Goal: Task Accomplishment & Management: Manage account settings

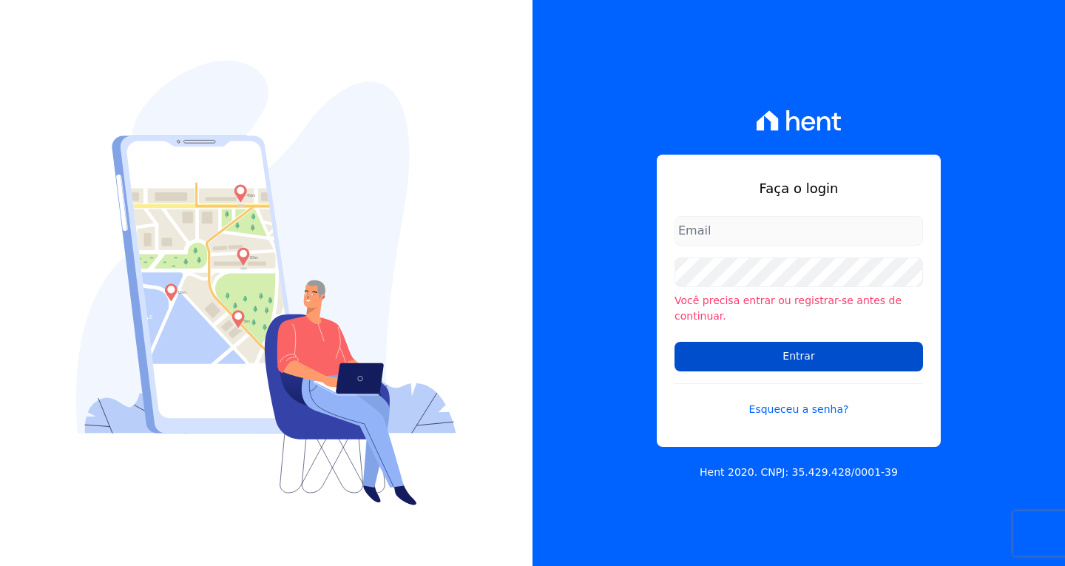
type input "[EMAIL_ADDRESS][DOMAIN_NAME]"
click at [825, 348] on input "Entrar" at bounding box center [798, 357] width 248 height 30
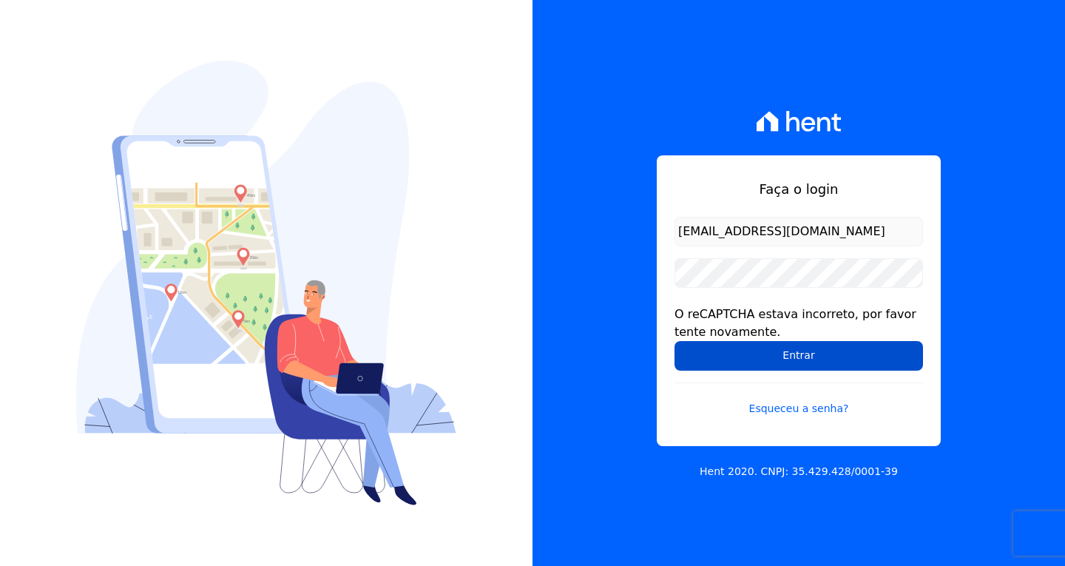
click at [793, 358] on input "Entrar" at bounding box center [798, 356] width 248 height 30
click at [799, 359] on input "Entrar" at bounding box center [798, 356] width 248 height 30
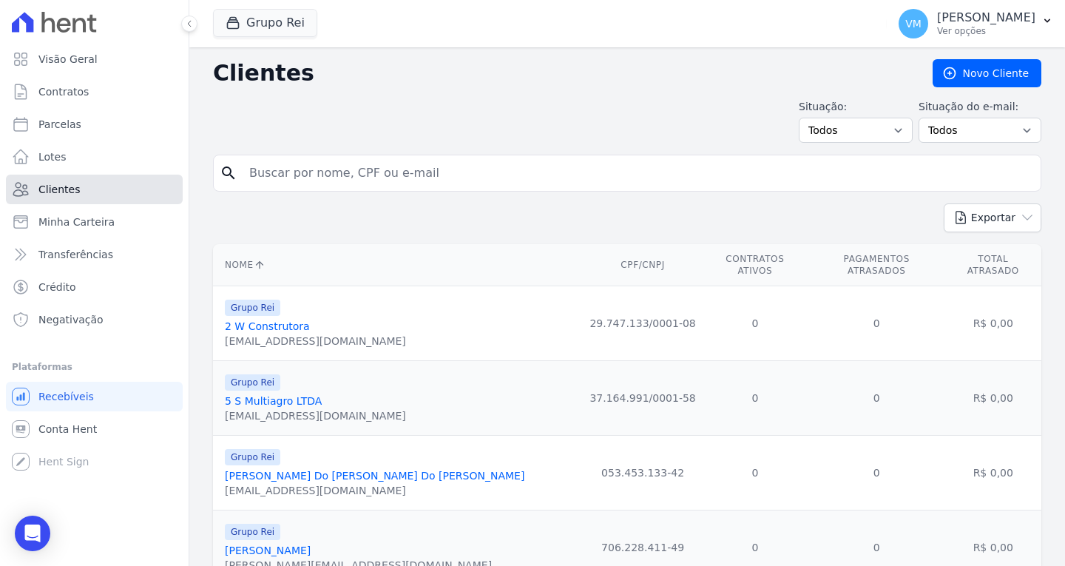
click at [110, 182] on link "Clientes" at bounding box center [94, 190] width 177 height 30
drag, startPoint x: 549, startPoint y: 180, endPoint x: 508, endPoint y: 180, distance: 41.4
click at [549, 180] on input "search" at bounding box center [637, 173] width 794 height 30
paste input "96427965115"
type input "96427965115"
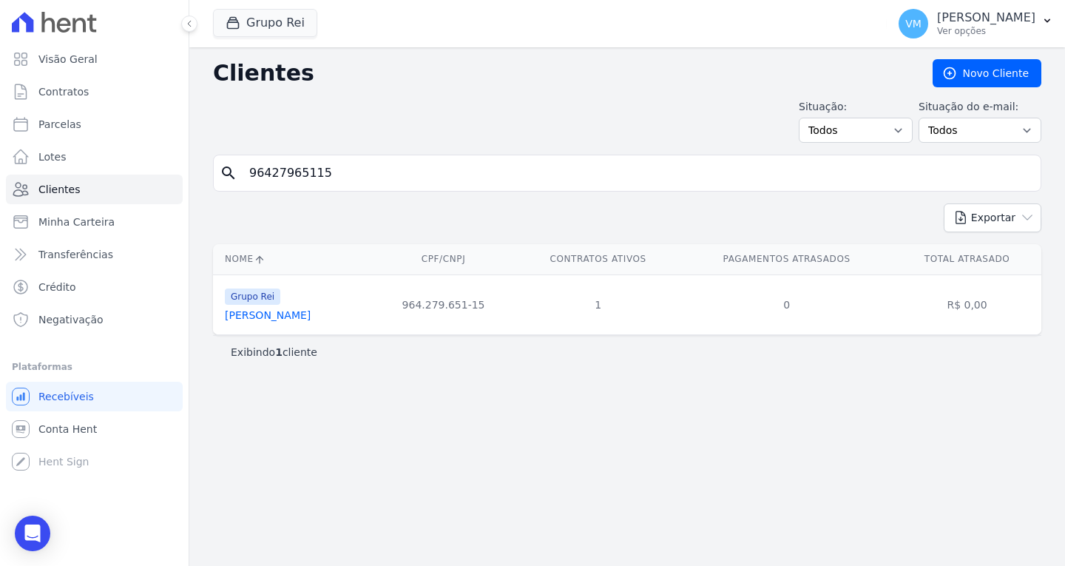
click at [397, 421] on div "Clientes [GEOGRAPHIC_DATA] Situação: Todos Adimplentes Inadimplentes Situação d…" at bounding box center [627, 306] width 876 height 518
click at [265, 315] on link "[PERSON_NAME]" at bounding box center [268, 315] width 86 height 12
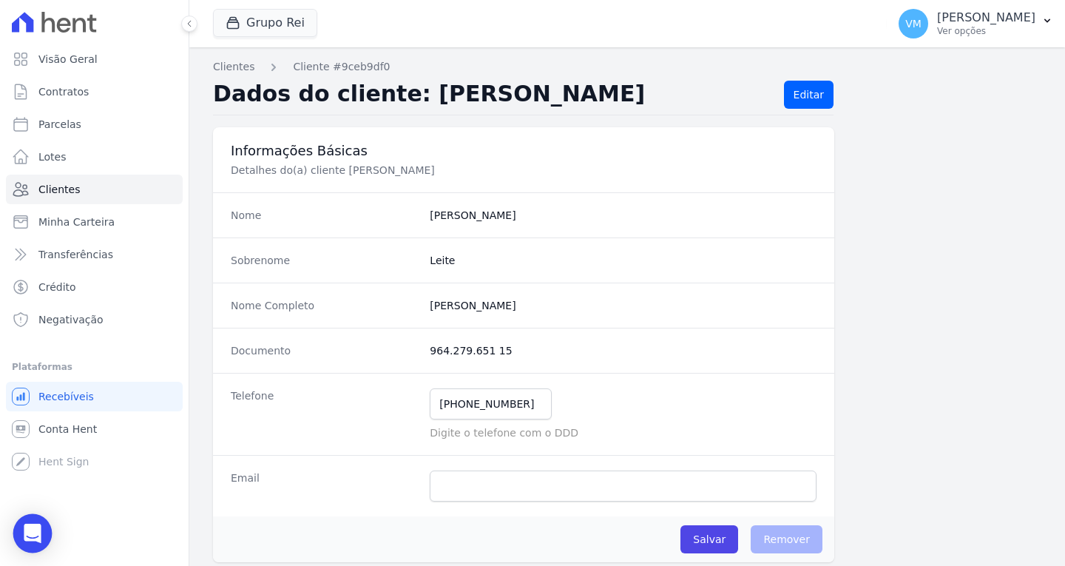
click at [40, 524] on div "Open Intercom Messenger" at bounding box center [32, 533] width 39 height 39
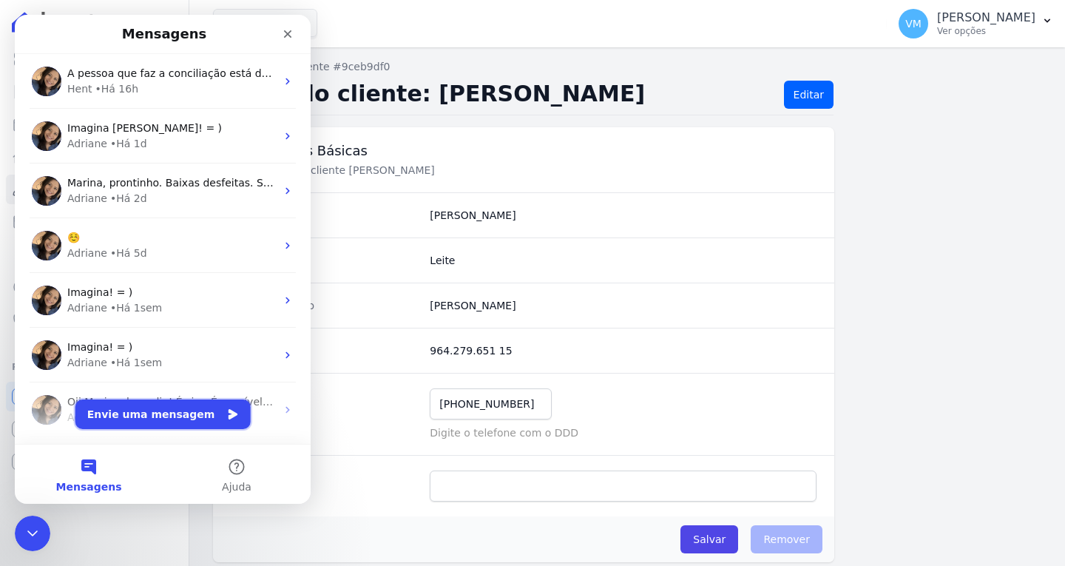
click at [162, 411] on button "Envie uma mensagem" at bounding box center [162, 414] width 175 height 30
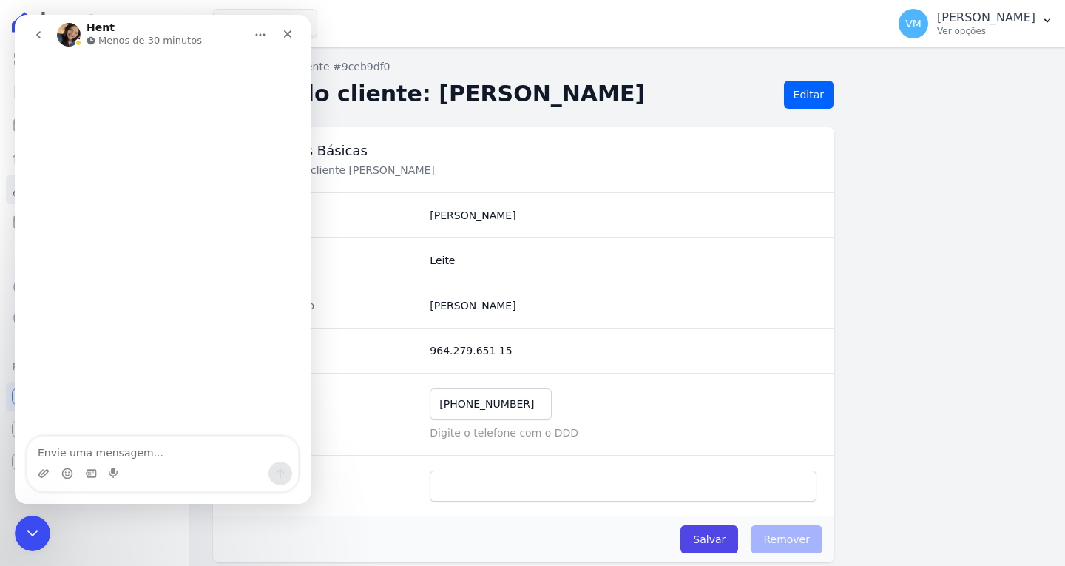
click at [108, 452] on textarea "Envie uma mensagem..." at bounding box center [162, 448] width 271 height 25
type textarea "Bom dia"
click at [294, 35] on div "Fechar" at bounding box center [287, 34] width 27 height 27
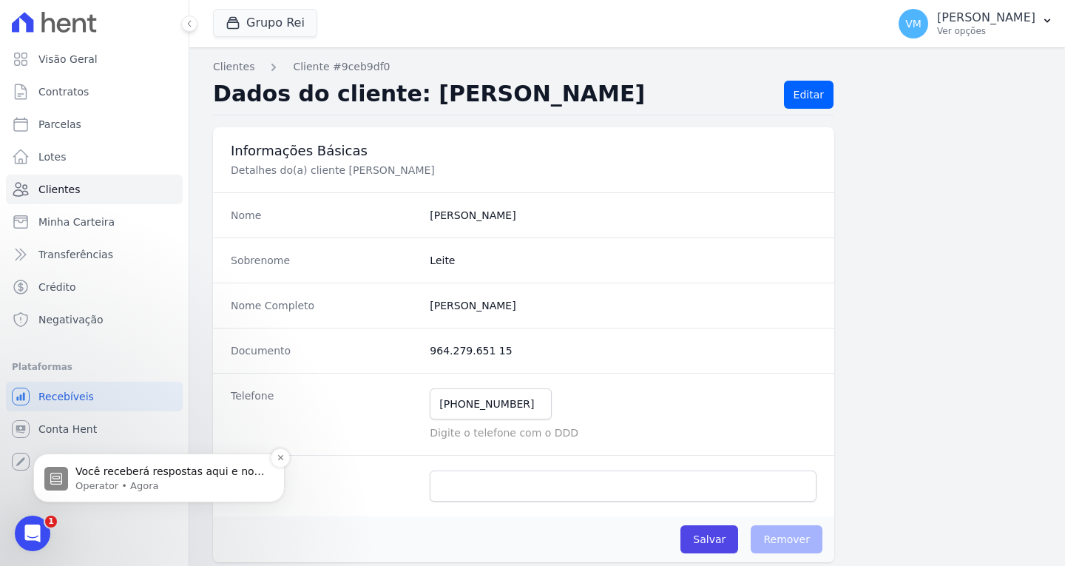
click at [153, 485] on p "Operator • Agora" at bounding box center [170, 485] width 191 height 13
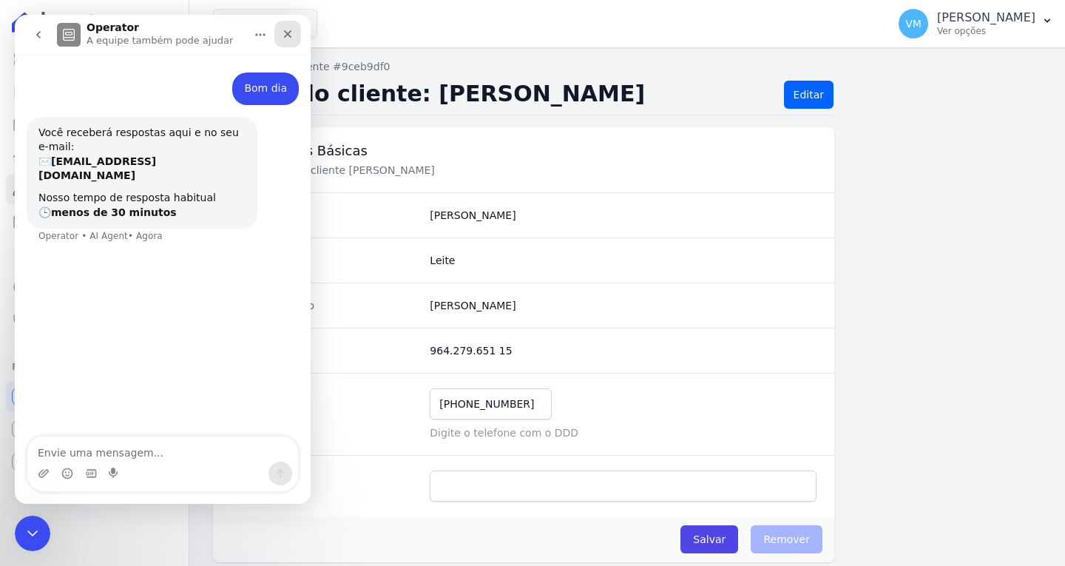
click at [294, 37] on div "Fechar" at bounding box center [287, 34] width 27 height 27
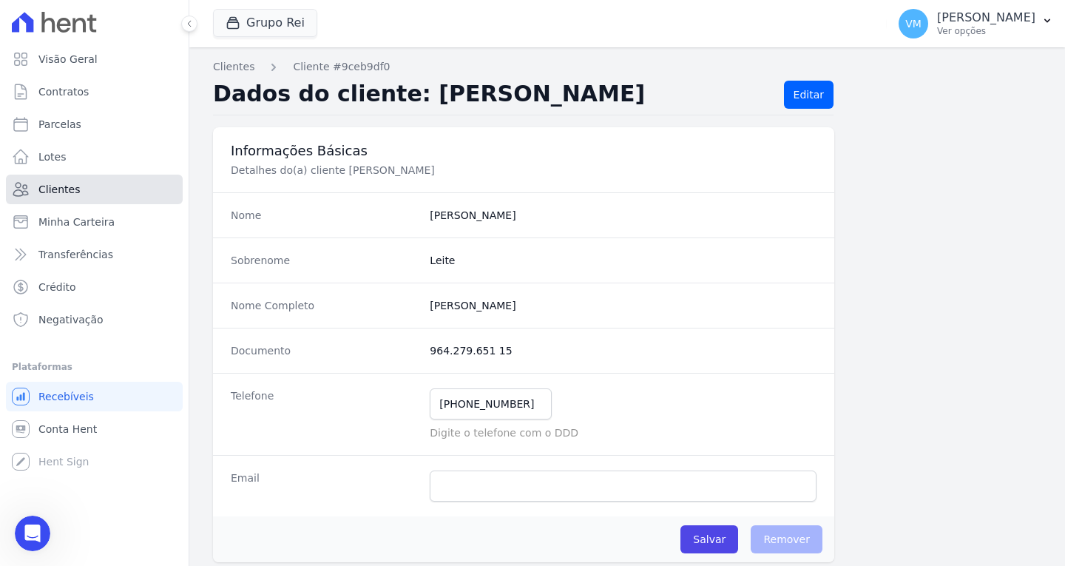
click at [95, 185] on link "Clientes" at bounding box center [94, 190] width 177 height 30
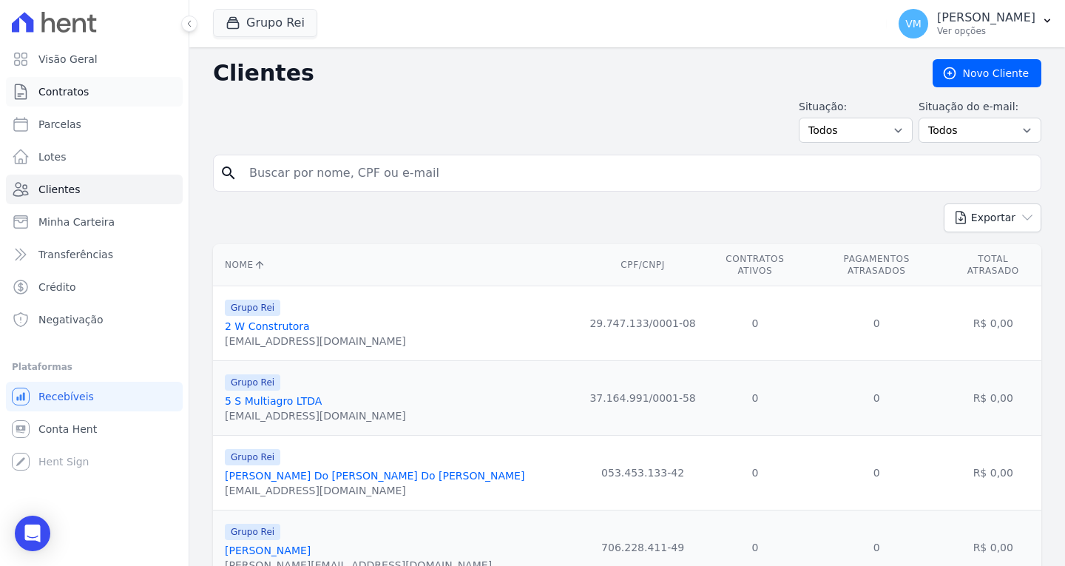
click at [89, 97] on link "Contratos" at bounding box center [94, 92] width 177 height 30
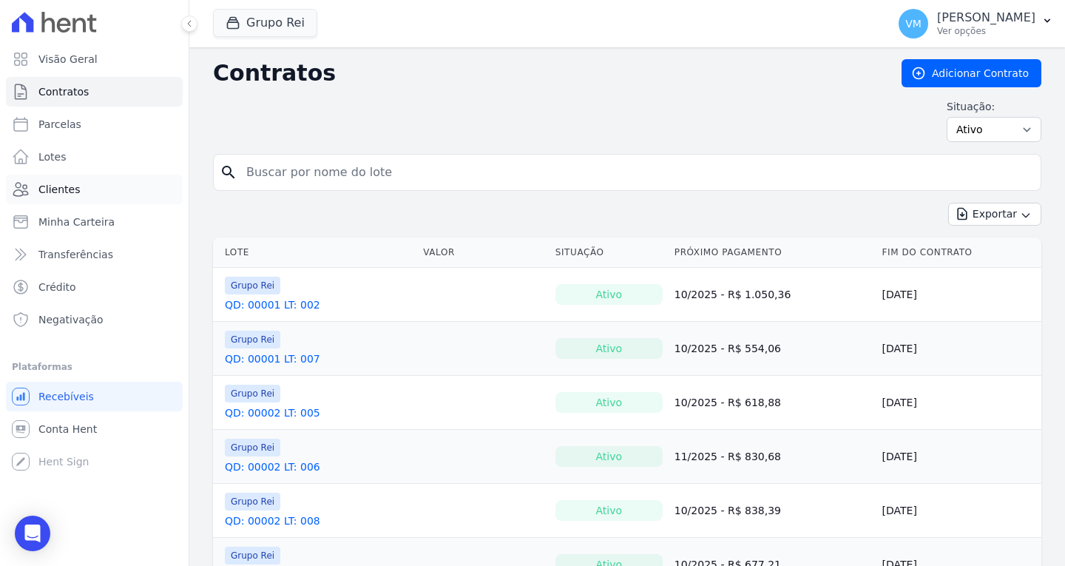
click at [101, 192] on link "Clientes" at bounding box center [94, 190] width 177 height 30
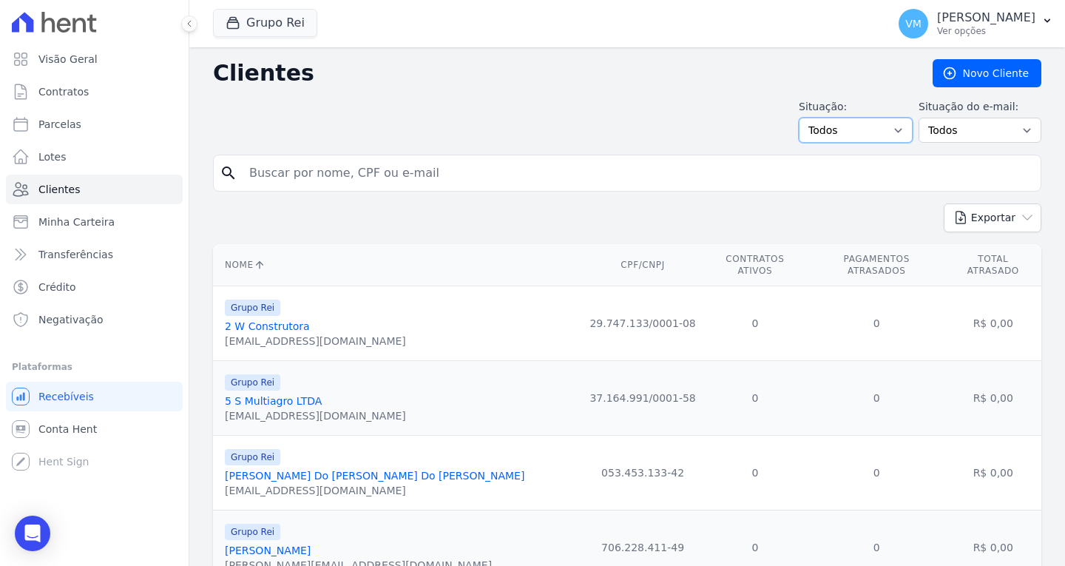
click at [859, 129] on select "Todos Adimplentes Inadimplentes" at bounding box center [856, 130] width 114 height 25
click at [952, 130] on select "Todos Confirmado Não confirmado" at bounding box center [979, 130] width 123 height 25
click at [658, 72] on h2 "Clientes" at bounding box center [561, 73] width 696 height 27
click at [102, 89] on link "Contratos" at bounding box center [94, 92] width 177 height 30
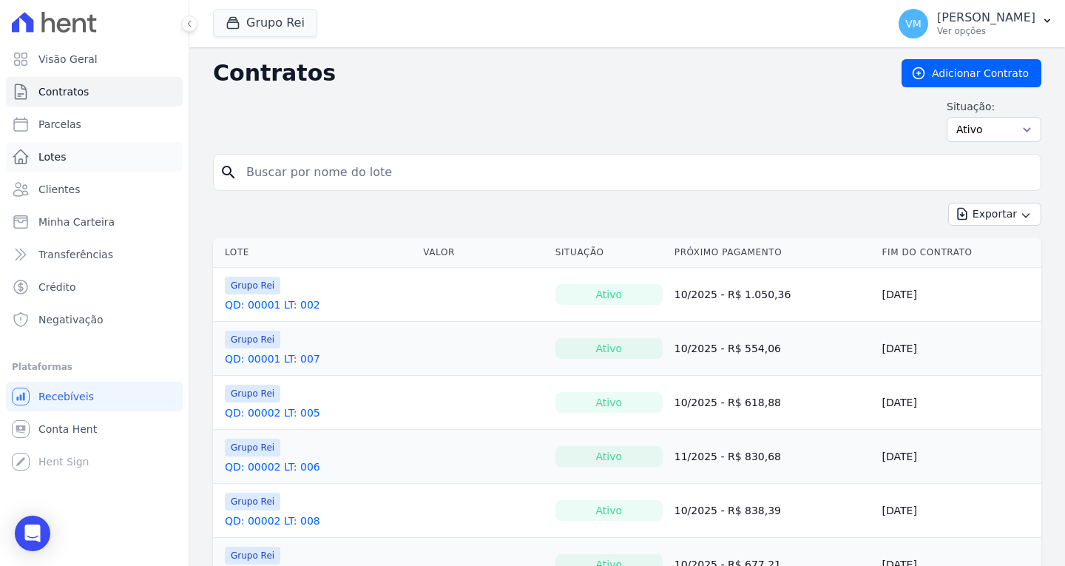
click at [56, 162] on span "Lotes" at bounding box center [52, 156] width 28 height 15
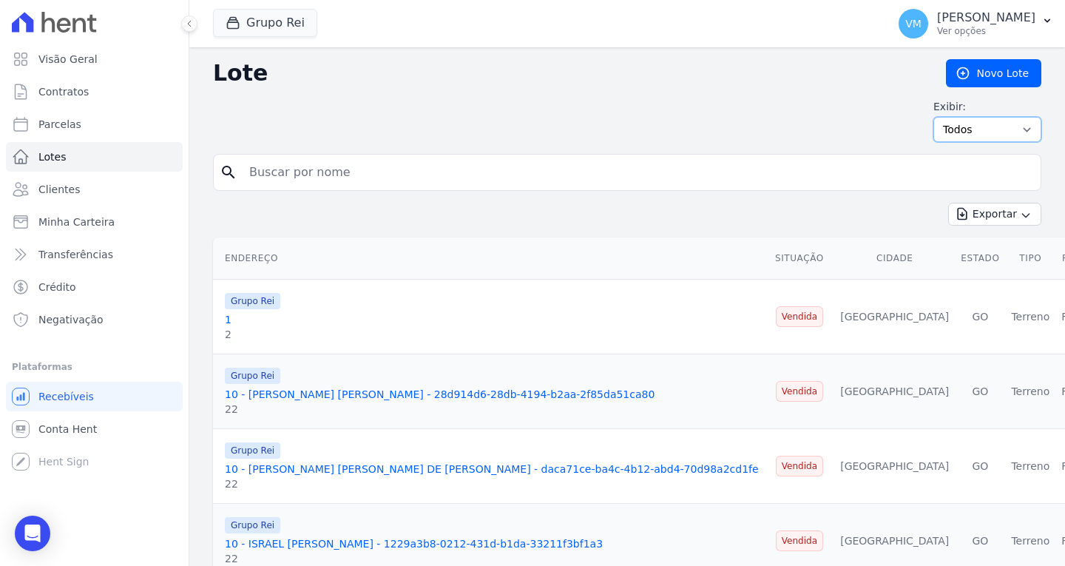
click at [989, 139] on select "Todos Disponíveis Vendidas Reservadas Indisponíveis" at bounding box center [987, 129] width 108 height 25
click at [68, 203] on link "Clientes" at bounding box center [94, 190] width 177 height 30
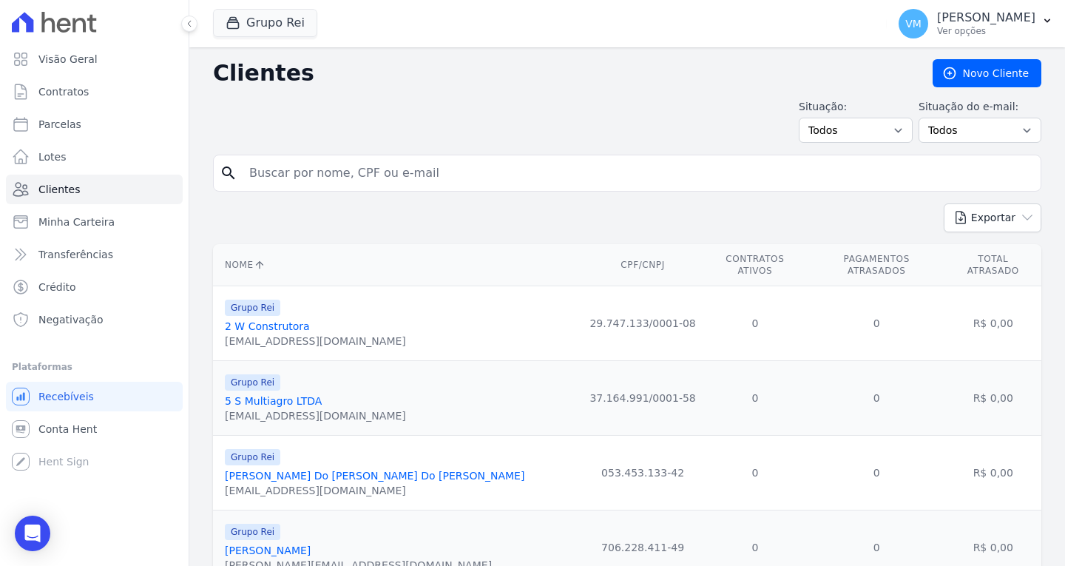
click at [392, 173] on input "search" at bounding box center [637, 173] width 794 height 30
paste input "00109413121"
type input "00109413121"
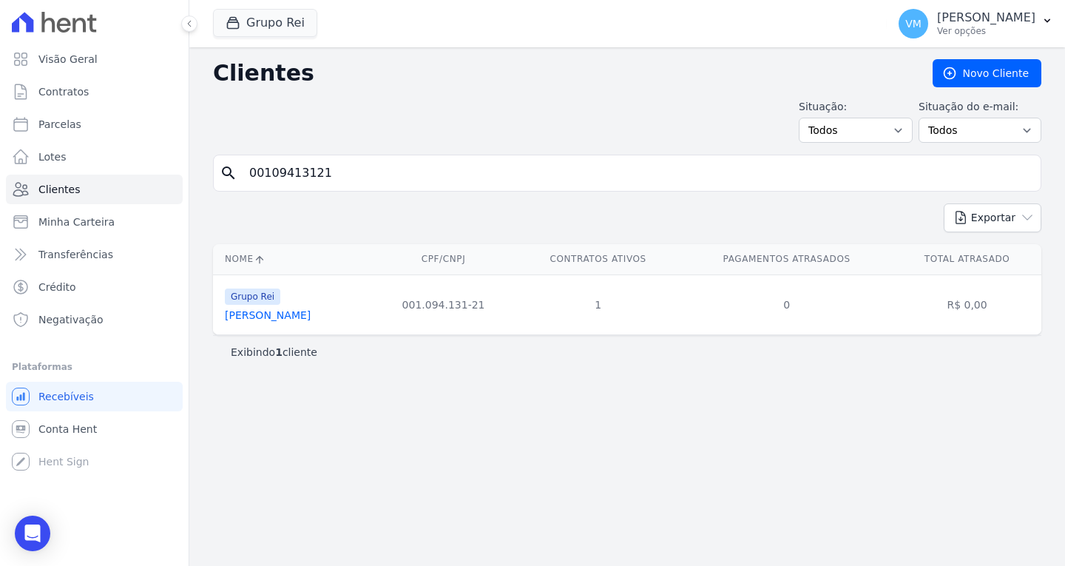
click at [311, 317] on link "[PERSON_NAME]" at bounding box center [268, 315] width 86 height 12
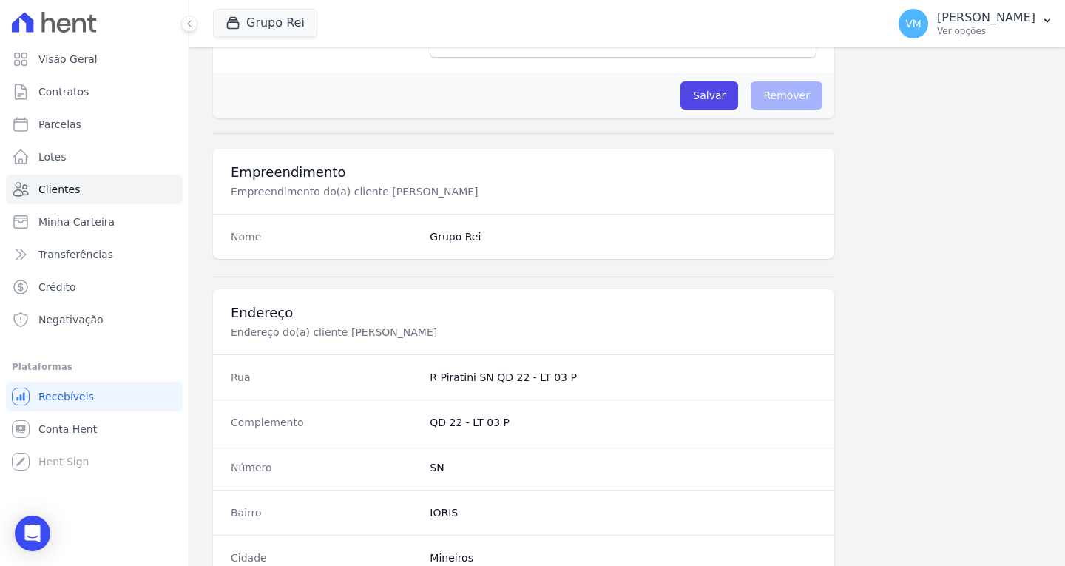
scroll to position [886, 0]
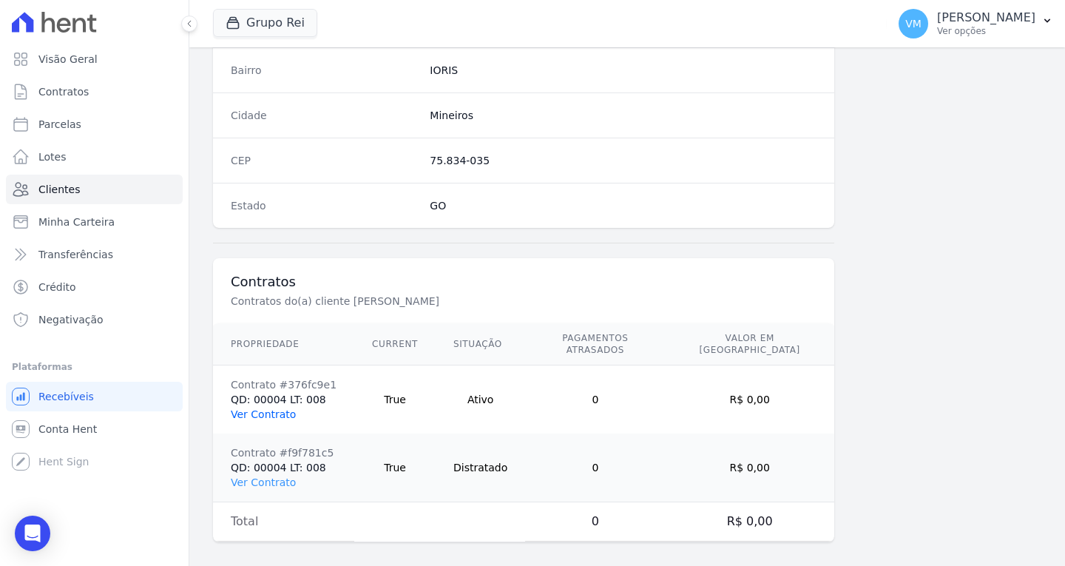
click at [266, 408] on link "Ver Contrato" at bounding box center [263, 414] width 65 height 12
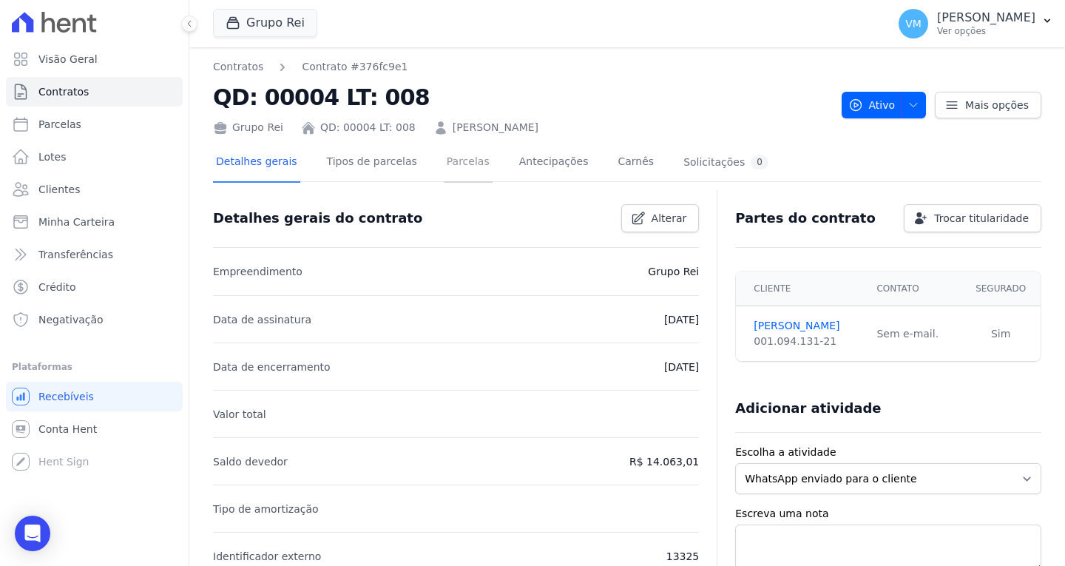
click at [444, 162] on link "Parcelas" at bounding box center [468, 162] width 49 height 39
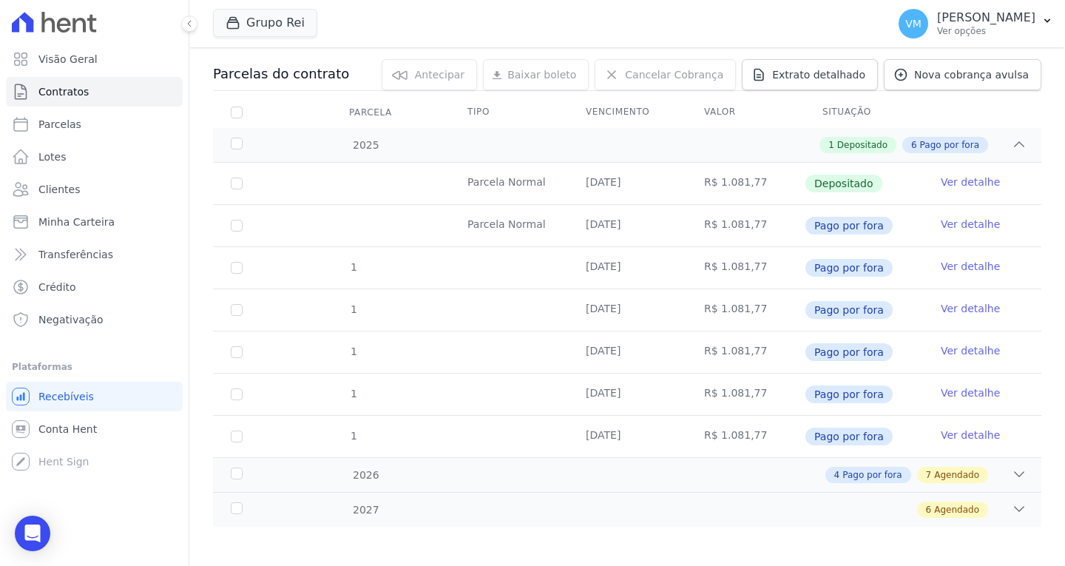
scroll to position [155, 0]
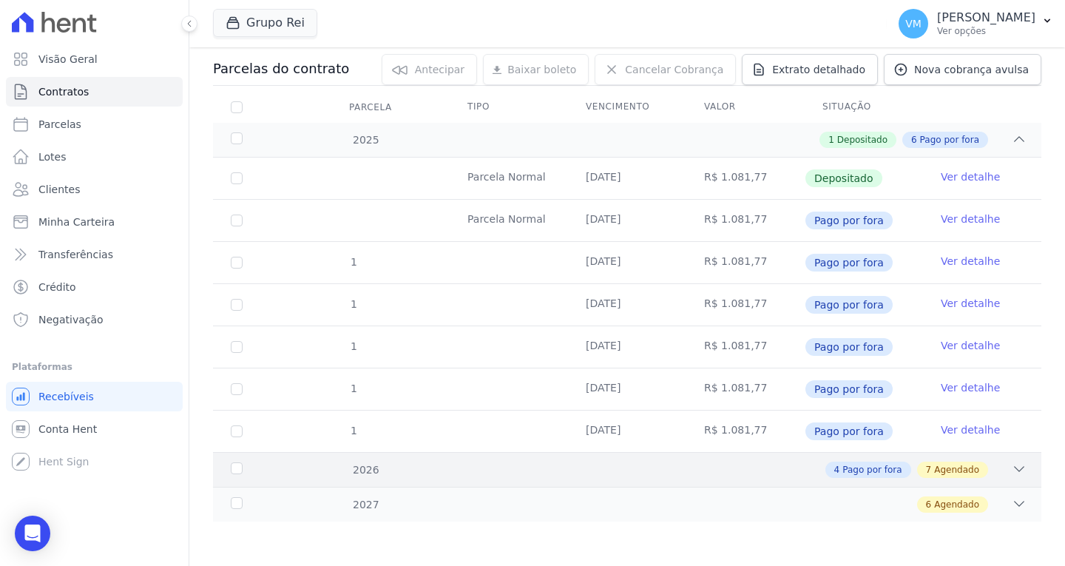
click at [1012, 472] on icon at bounding box center [1019, 468] width 15 height 15
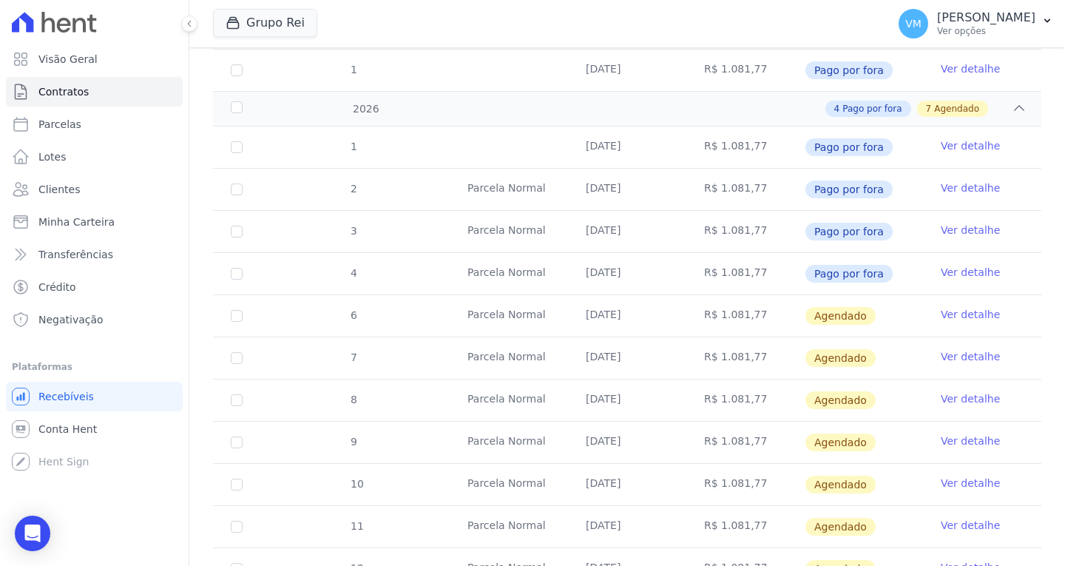
scroll to position [618, 0]
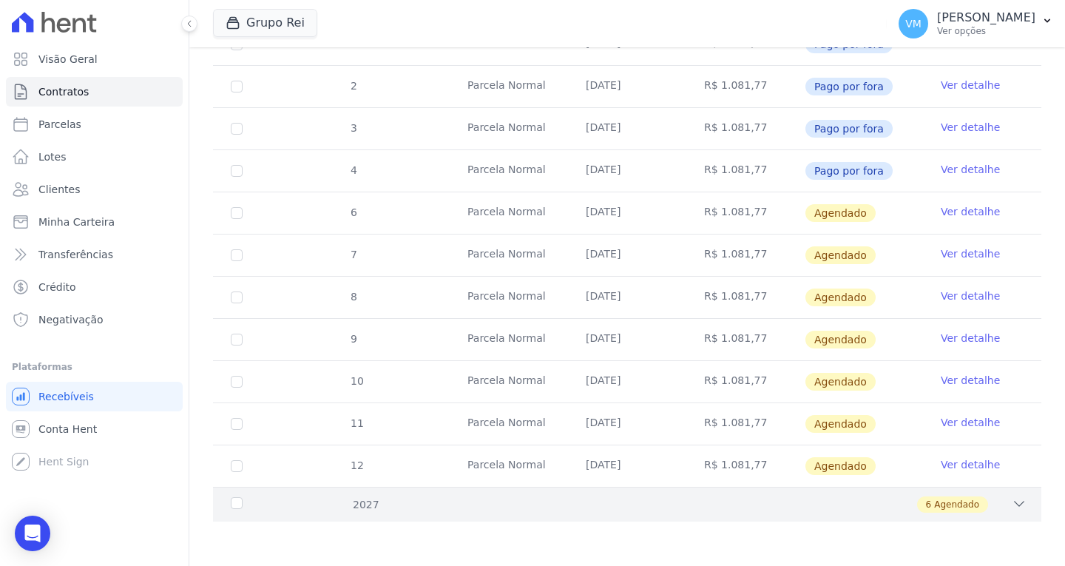
click at [851, 496] on div "6 Agendado" at bounding box center [667, 504] width 718 height 16
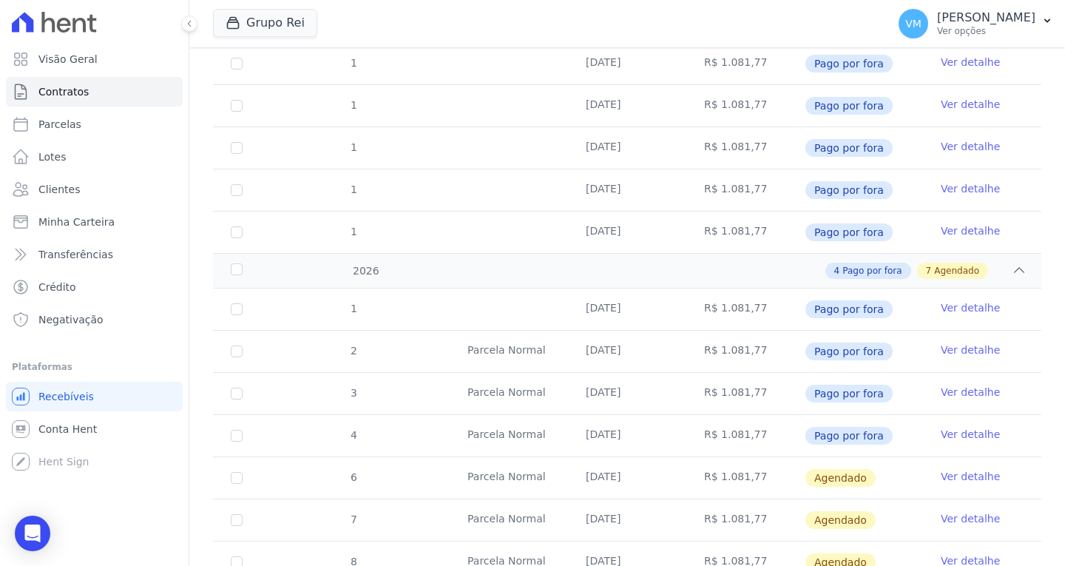
scroll to position [0, 0]
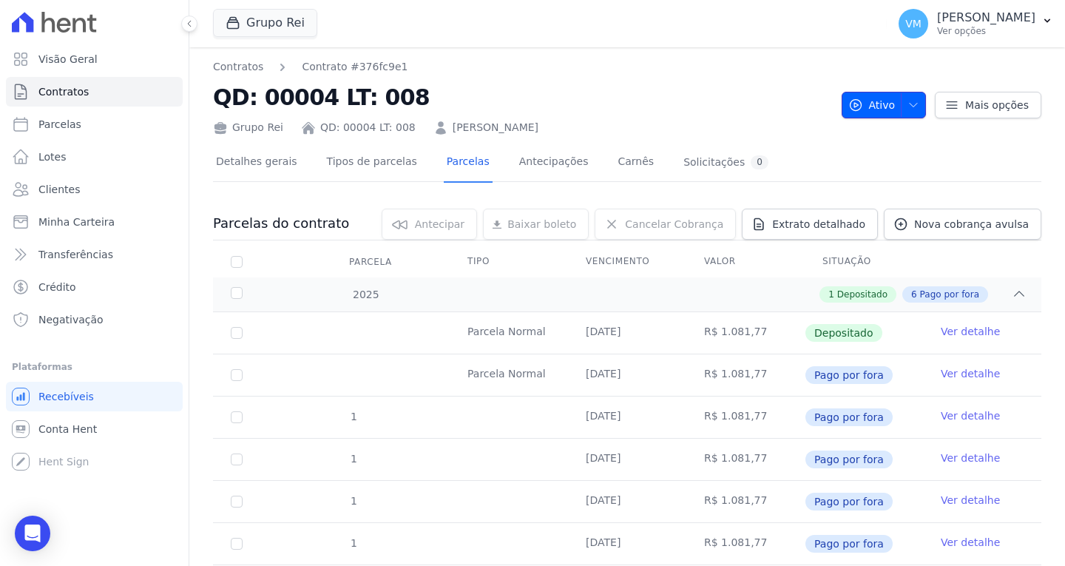
click at [908, 109] on icon "button" at bounding box center [913, 105] width 12 height 12
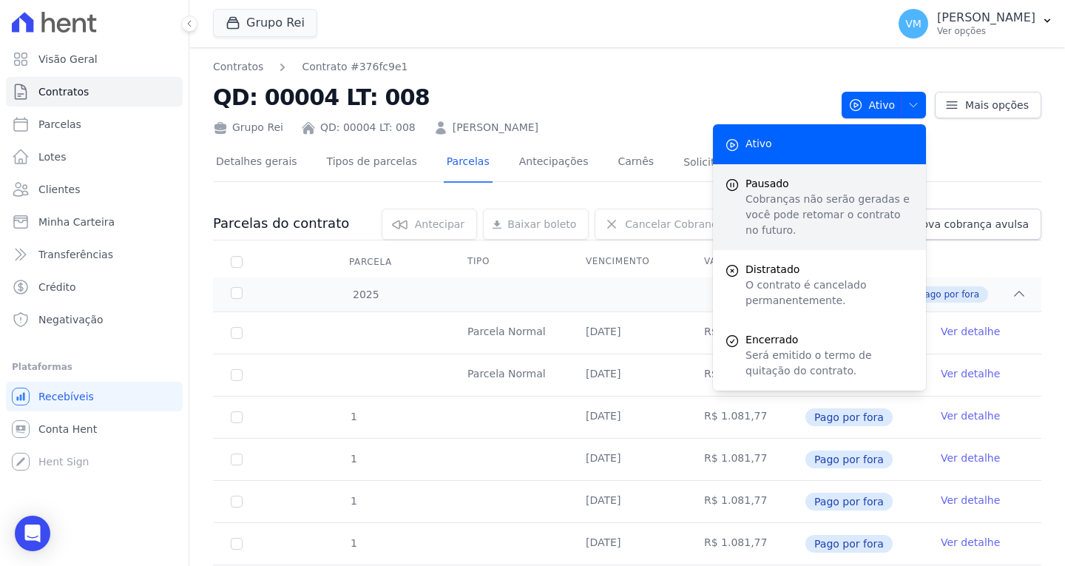
click at [810, 194] on p "Cobranças não serão geradas e você pode retomar o contrato no futuro." at bounding box center [829, 215] width 169 height 47
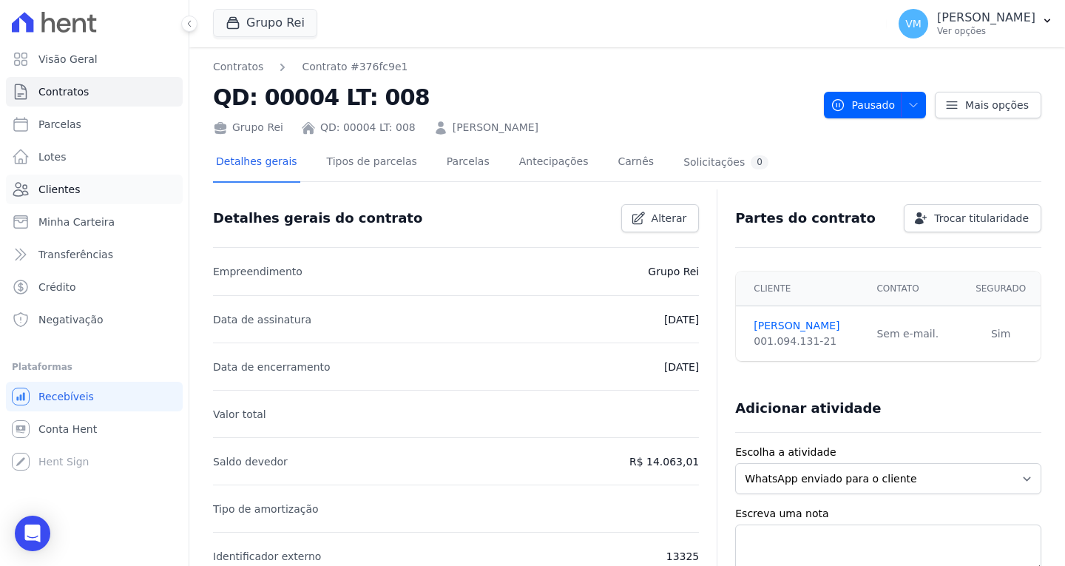
click at [77, 191] on link "Clientes" at bounding box center [94, 190] width 177 height 30
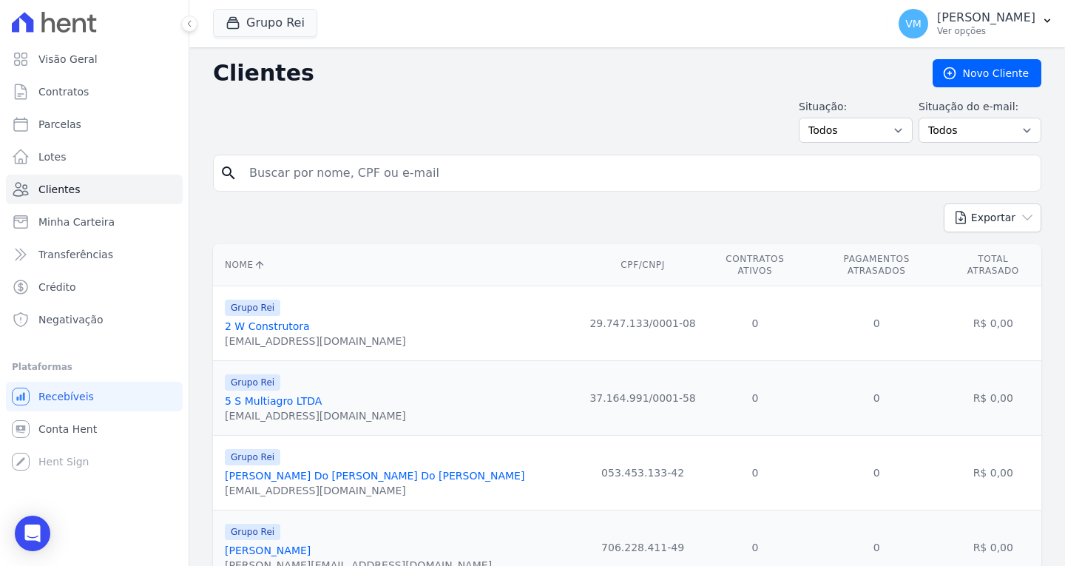
click at [416, 177] on input "search" at bounding box center [637, 173] width 794 height 30
paste input "91129940578"
type input "91129940578"
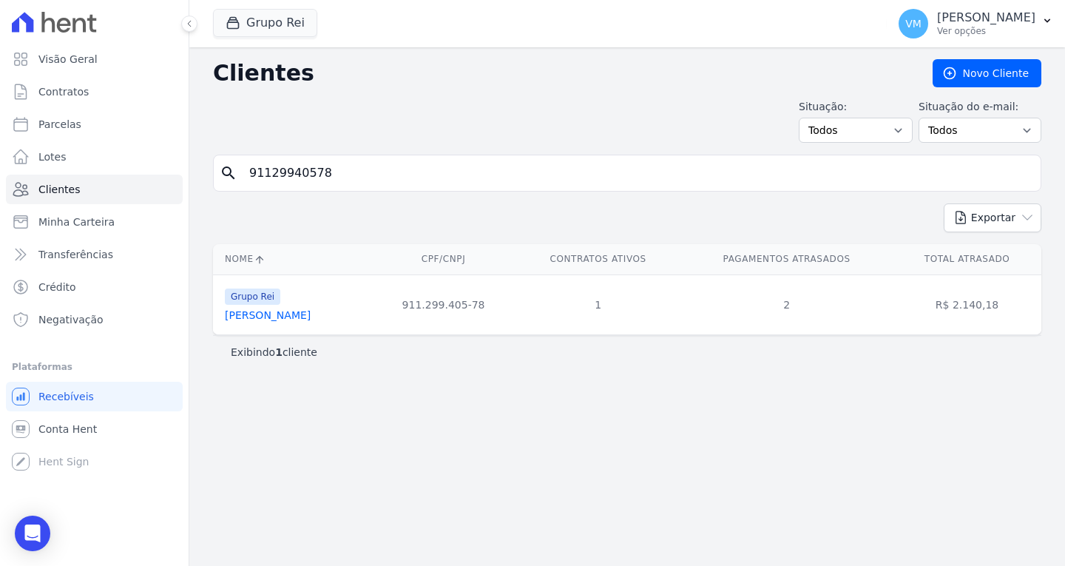
drag, startPoint x: 304, startPoint y: 316, endPoint x: 359, endPoint y: 311, distance: 54.9
click at [305, 315] on link "[PERSON_NAME]" at bounding box center [268, 315] width 86 height 12
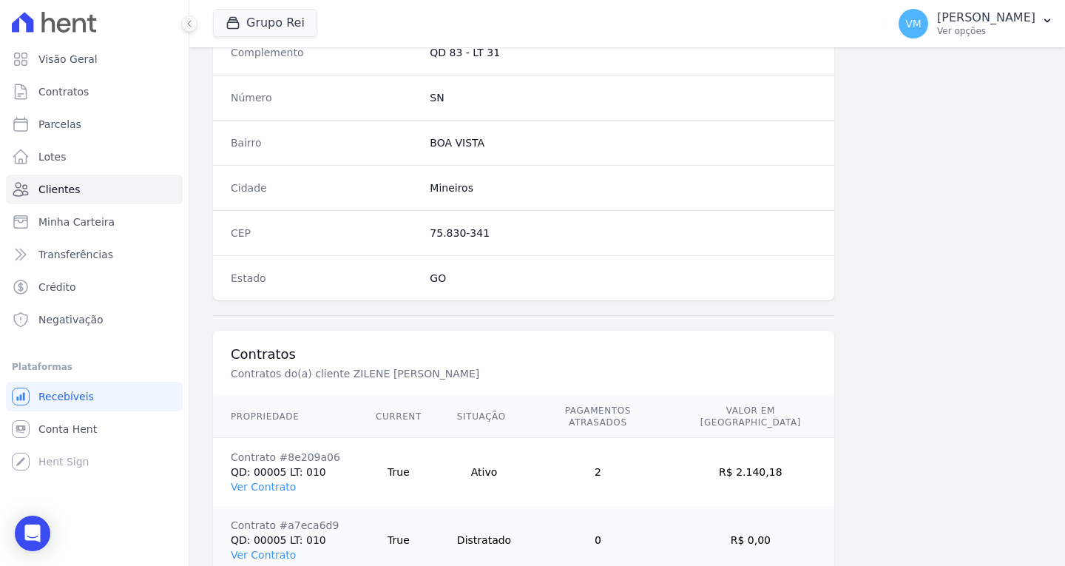
scroll to position [886, 0]
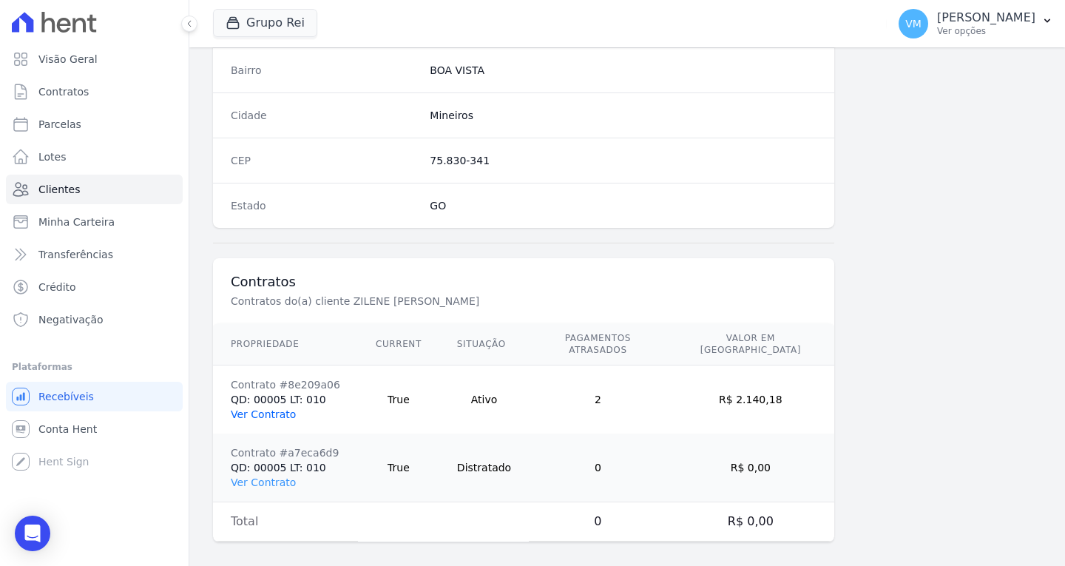
drag, startPoint x: 270, startPoint y: 402, endPoint x: 282, endPoint y: 403, distance: 11.9
click at [271, 408] on link "Ver Contrato" at bounding box center [263, 414] width 65 height 12
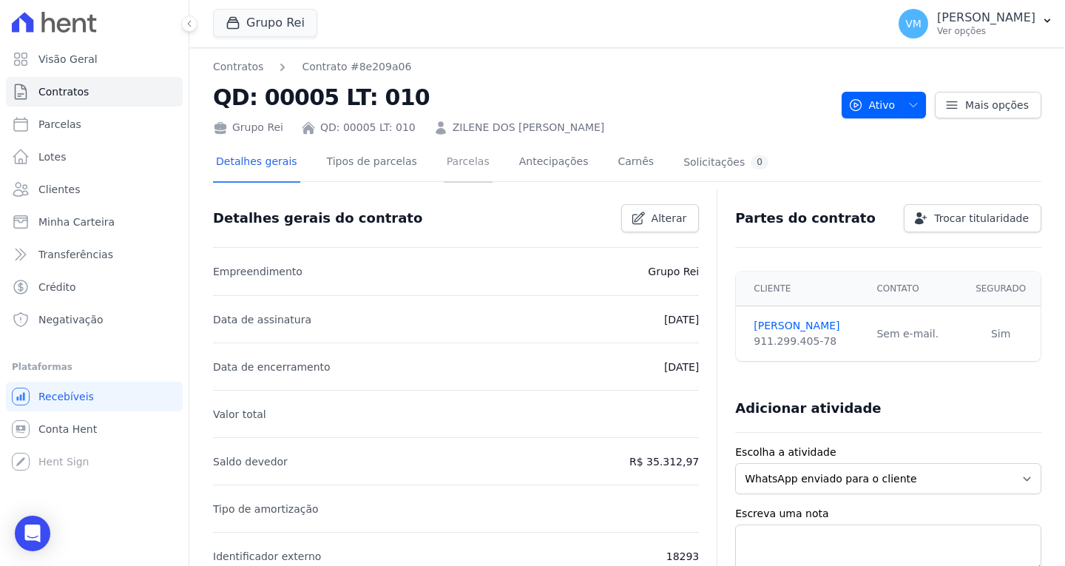
click at [447, 169] on link "Parcelas" at bounding box center [468, 162] width 49 height 39
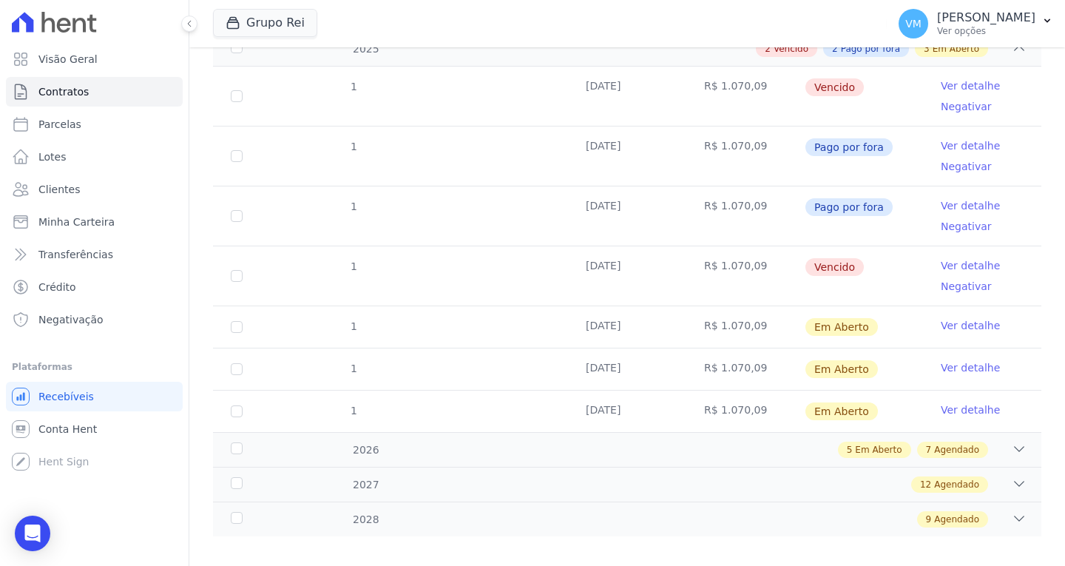
scroll to position [260, 0]
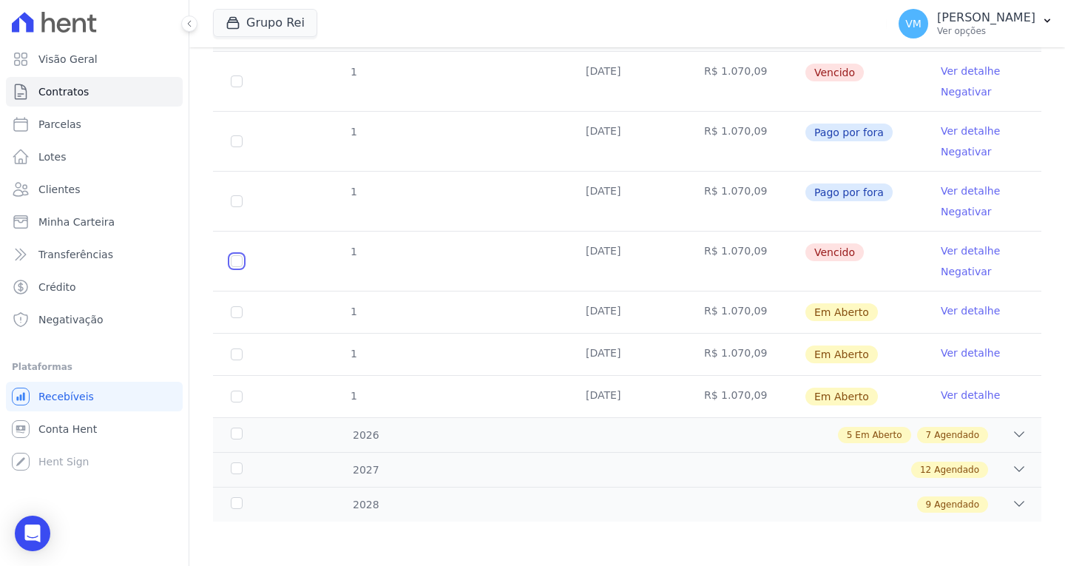
click at [233, 263] on input "checkbox" at bounding box center [237, 261] width 12 height 12
checkbox input "true"
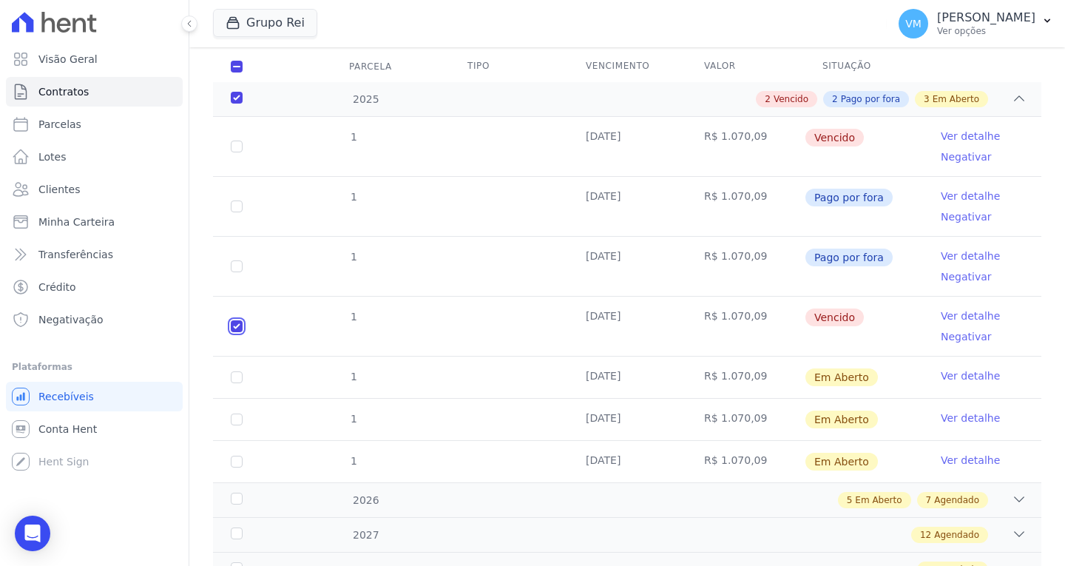
scroll to position [148, 0]
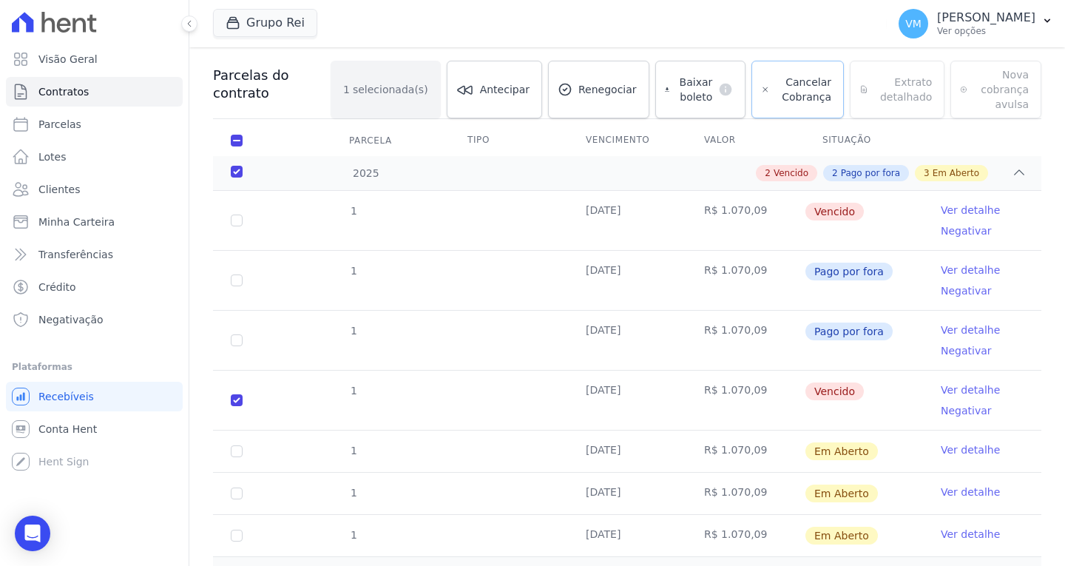
click at [759, 104] on link "Cancelar Cobrança" at bounding box center [797, 90] width 92 height 58
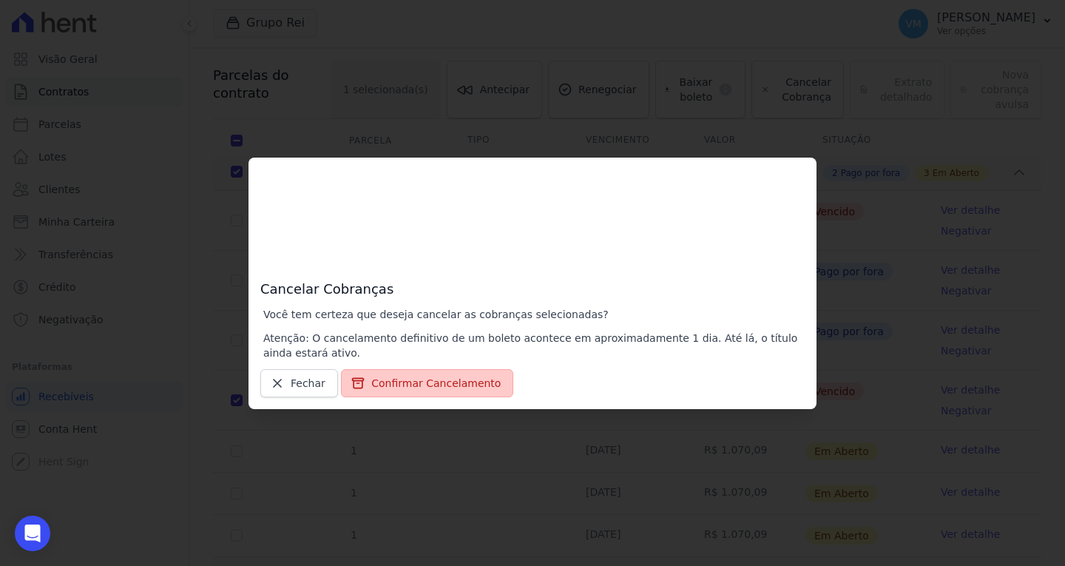
click at [402, 388] on button "Confirmar Cancelamento" at bounding box center [427, 383] width 172 height 28
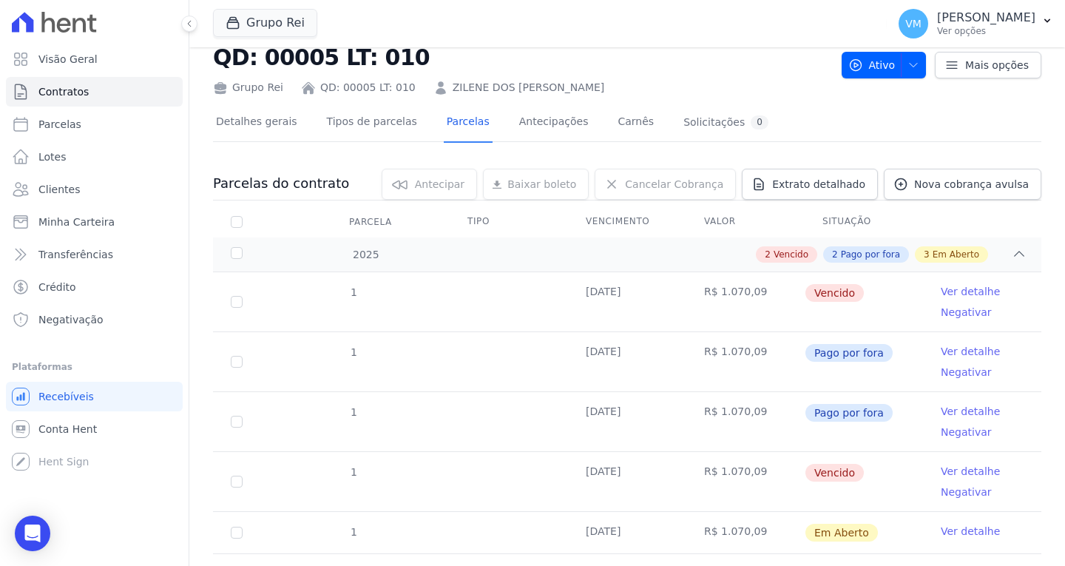
scroll to position [89, 0]
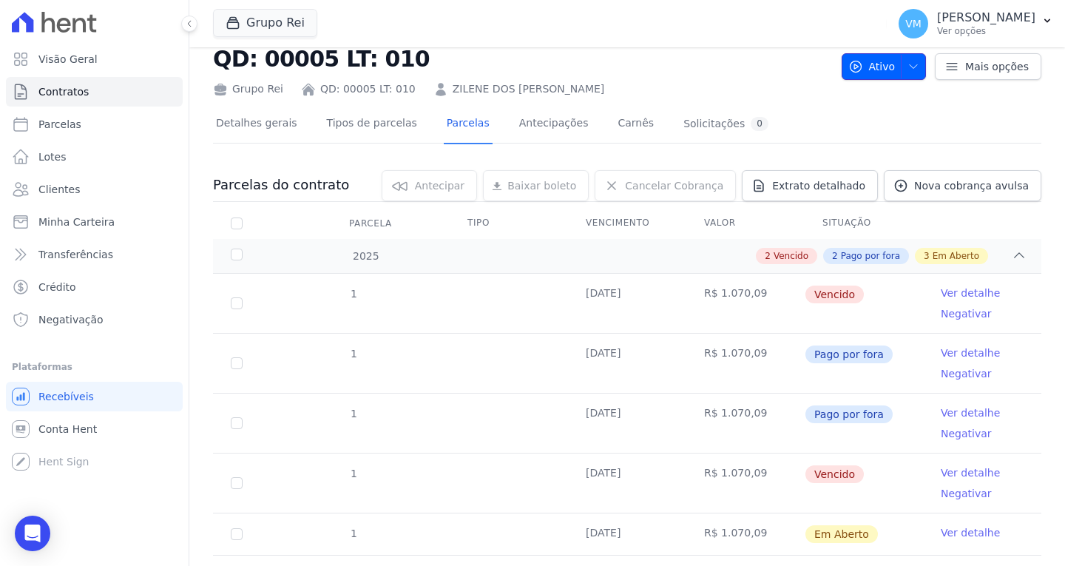
click at [909, 69] on icon "button" at bounding box center [913, 67] width 12 height 12
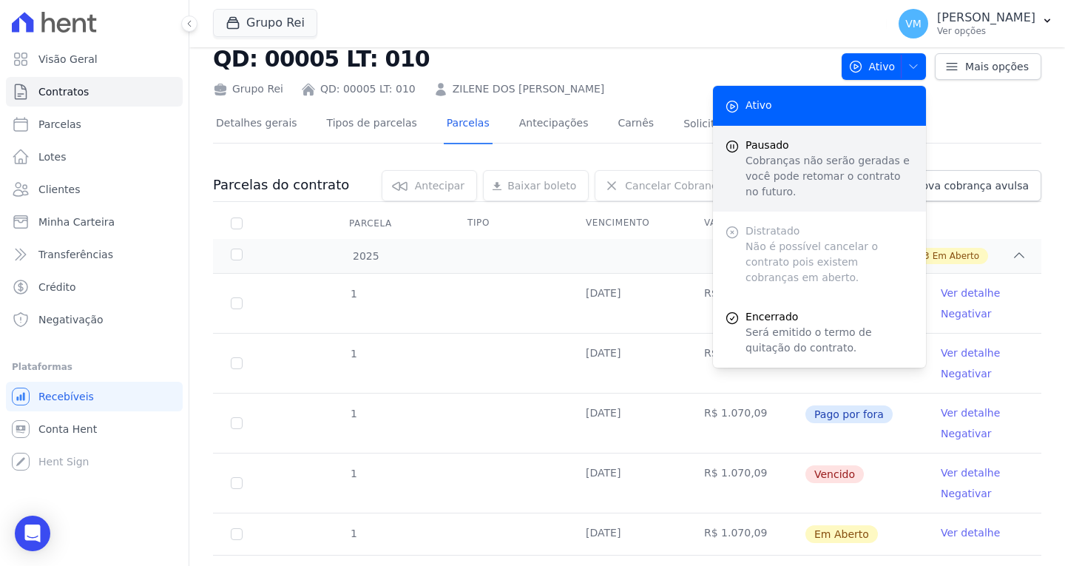
click at [847, 157] on p "Cobranças não serão geradas e você pode retomar o contrato no futuro." at bounding box center [829, 176] width 169 height 47
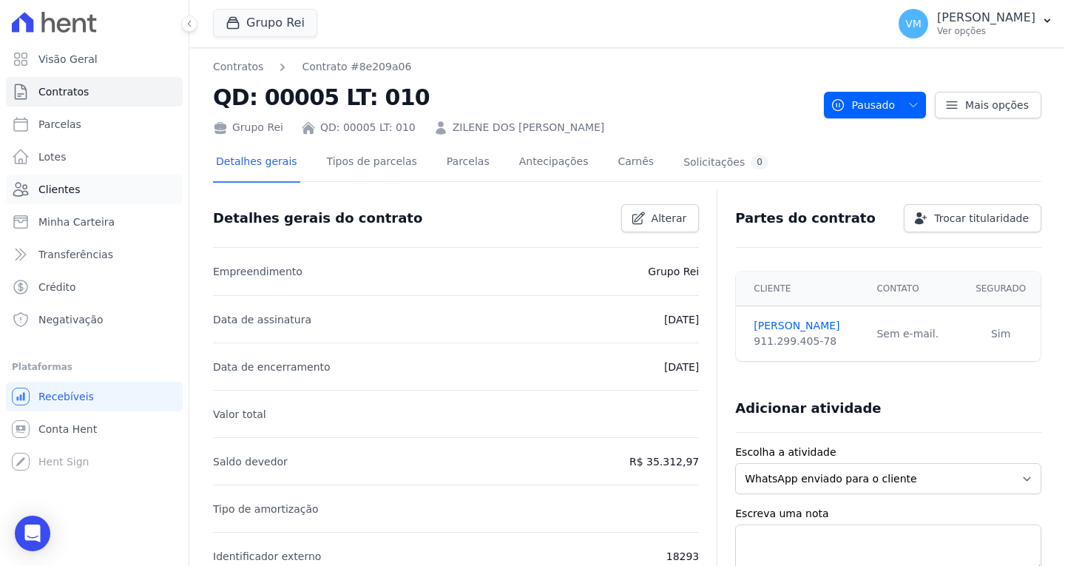
click at [73, 186] on span "Clientes" at bounding box center [58, 189] width 41 height 15
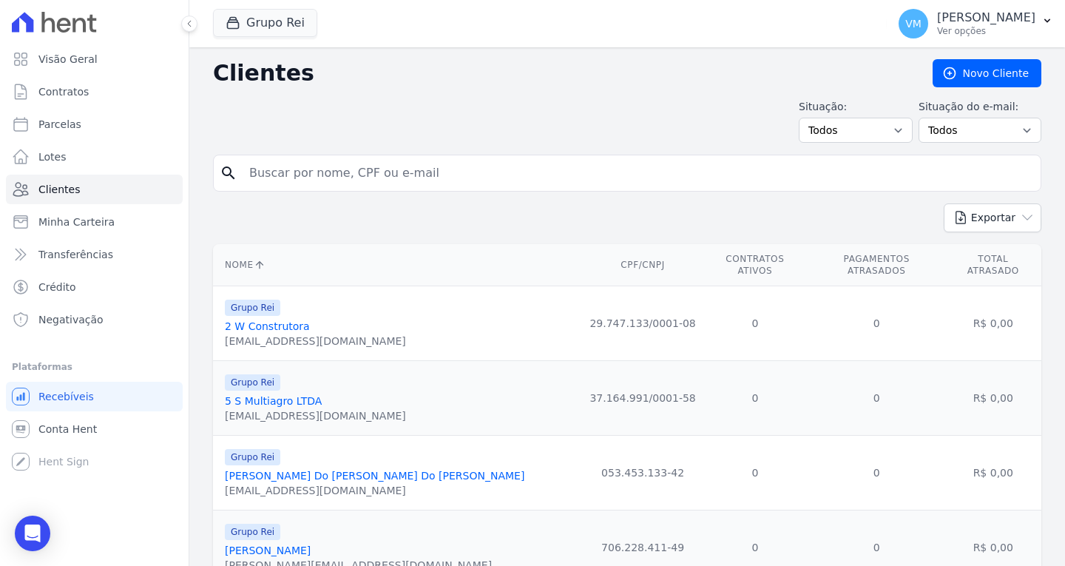
click at [437, 174] on input "search" at bounding box center [637, 173] width 794 height 30
paste input "03315779171"
type input "03315779171"
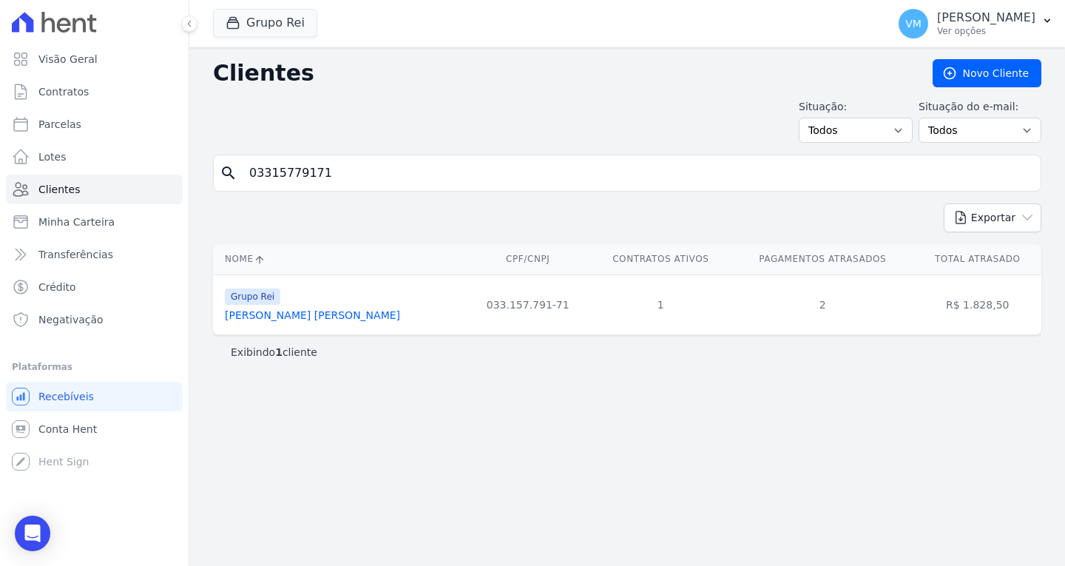
click at [297, 315] on link "[PERSON_NAME] [PERSON_NAME]" at bounding box center [312, 315] width 175 height 12
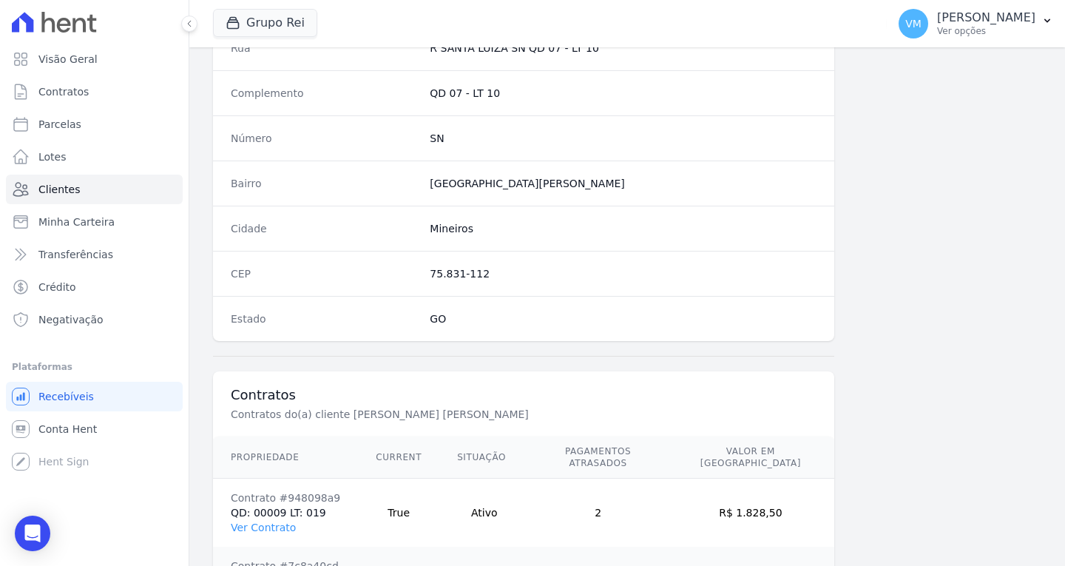
scroll to position [886, 0]
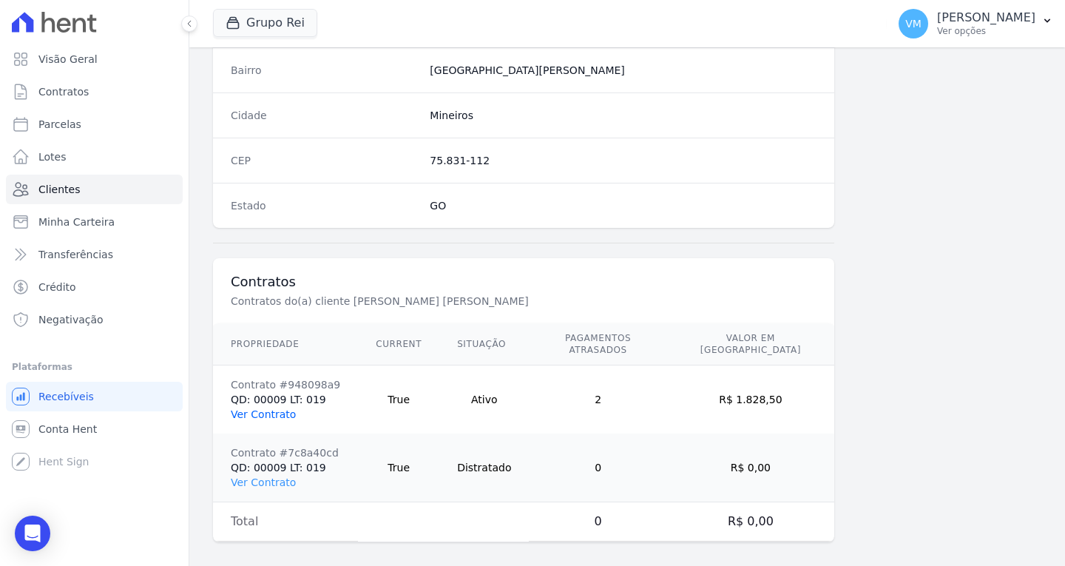
click at [263, 408] on link "Ver Contrato" at bounding box center [263, 414] width 65 height 12
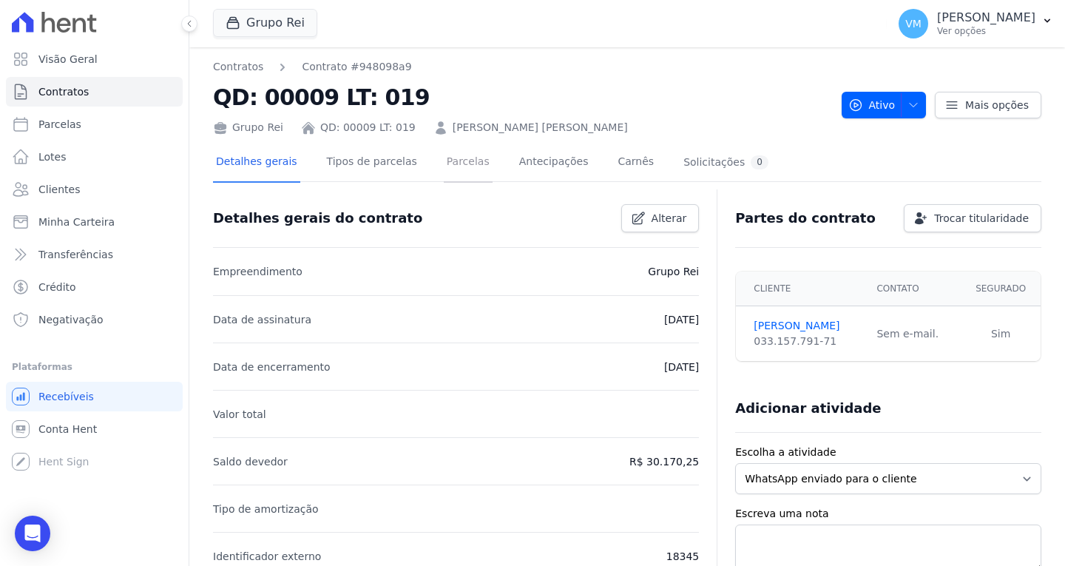
click at [444, 153] on link "Parcelas" at bounding box center [468, 162] width 49 height 39
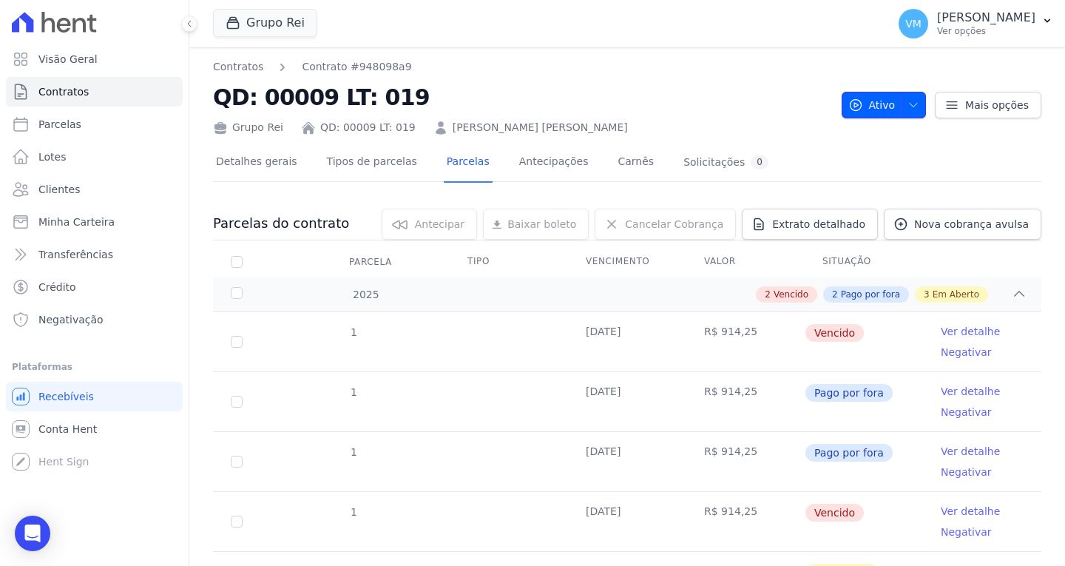
click at [907, 106] on icon "button" at bounding box center [913, 105] width 12 height 12
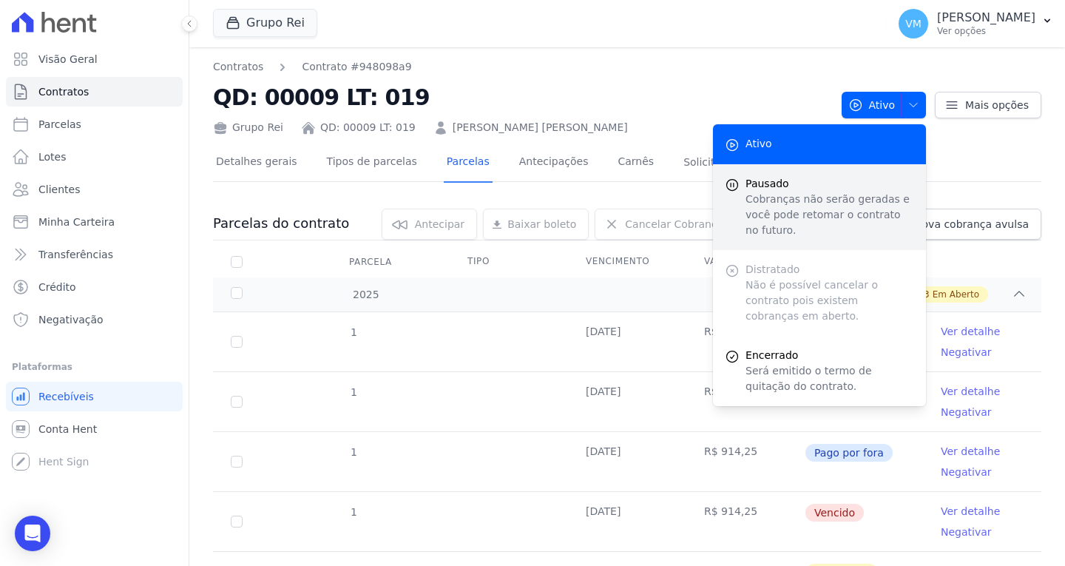
click at [830, 199] on p "Cobranças não serão geradas e você pode retomar o contrato no futuro." at bounding box center [829, 215] width 169 height 47
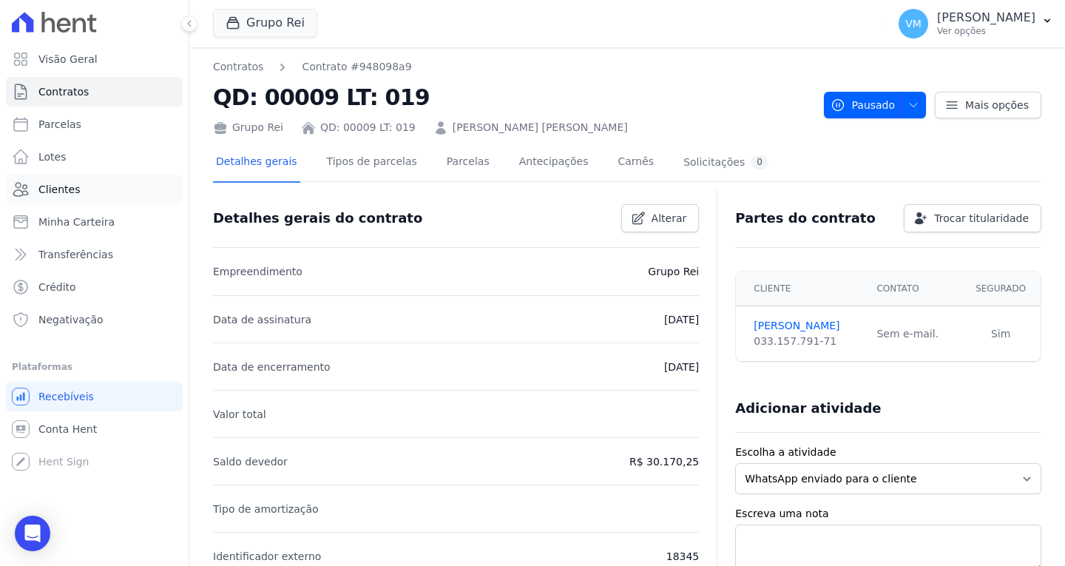
drag, startPoint x: 89, startPoint y: 194, endPoint x: 105, endPoint y: 198, distance: 16.0
click at [89, 194] on link "Clientes" at bounding box center [94, 190] width 177 height 30
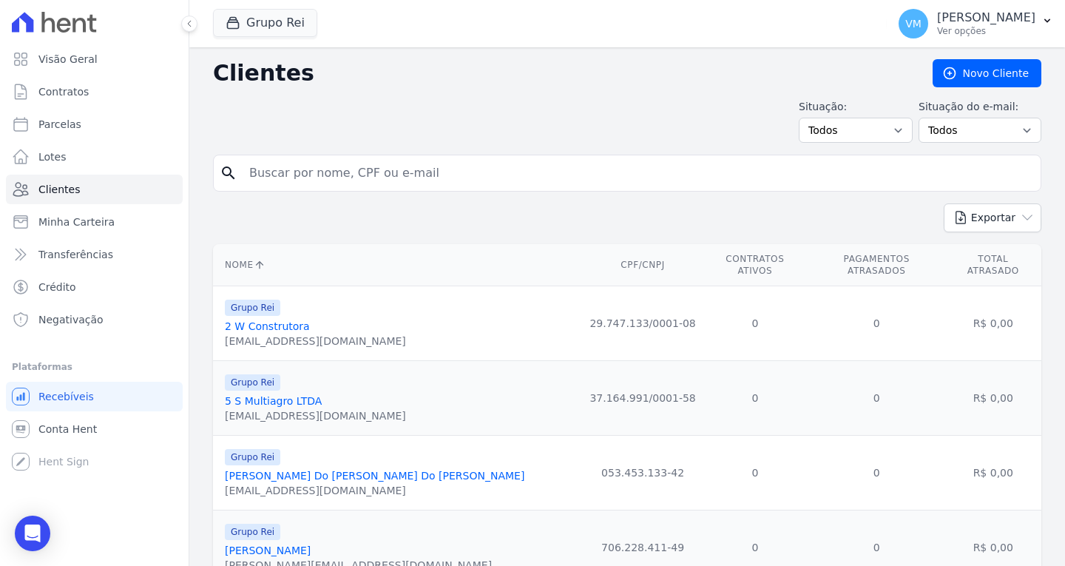
click at [371, 177] on input "search" at bounding box center [637, 173] width 794 height 30
paste input "01588455106"
type input "01588455106"
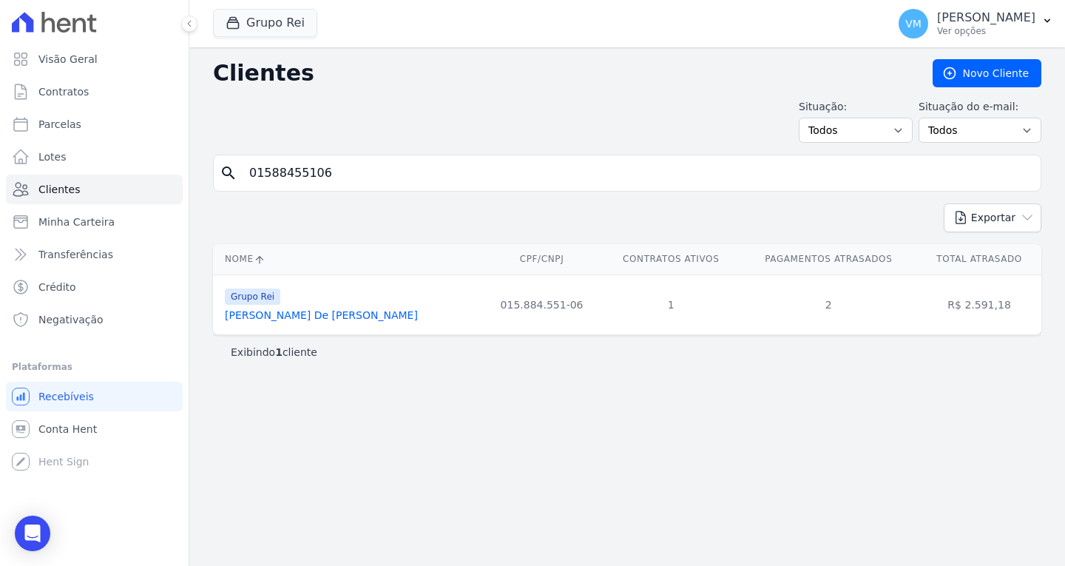
click at [299, 317] on link "[PERSON_NAME] De [PERSON_NAME]" at bounding box center [321, 315] width 193 height 12
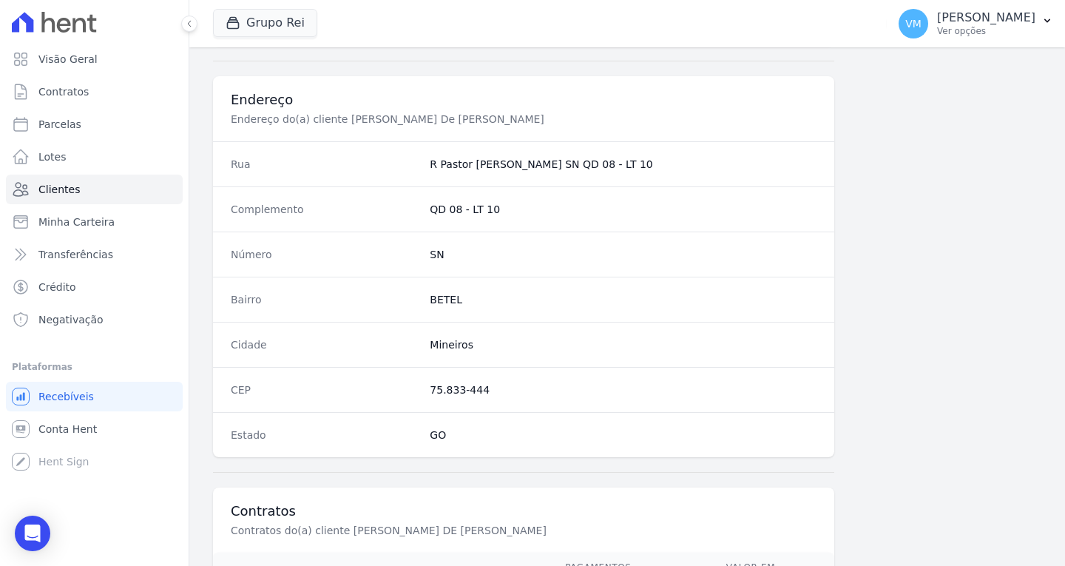
scroll to position [886, 0]
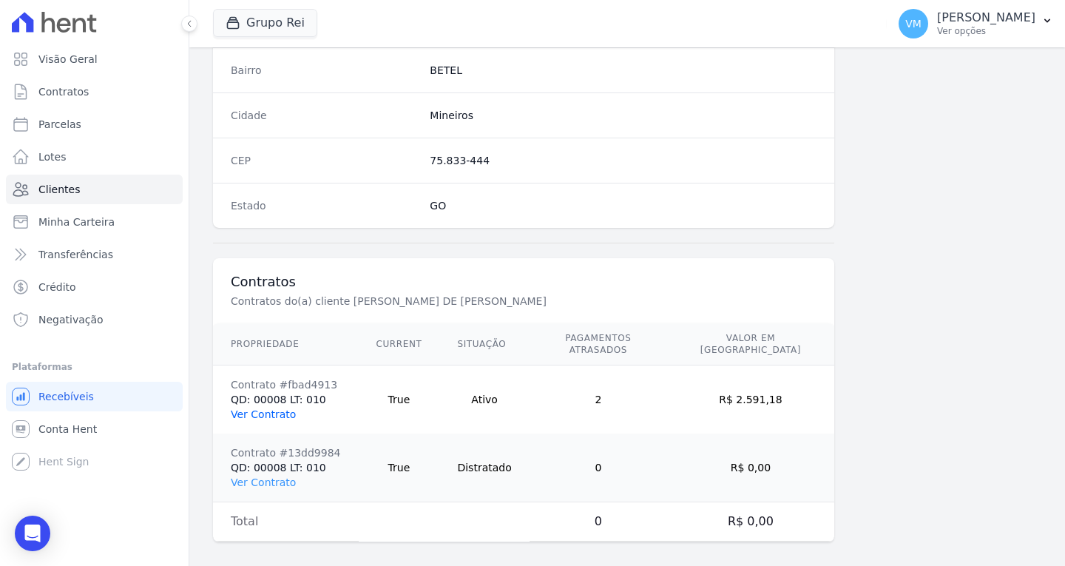
click at [272, 408] on link "Ver Contrato" at bounding box center [263, 414] width 65 height 12
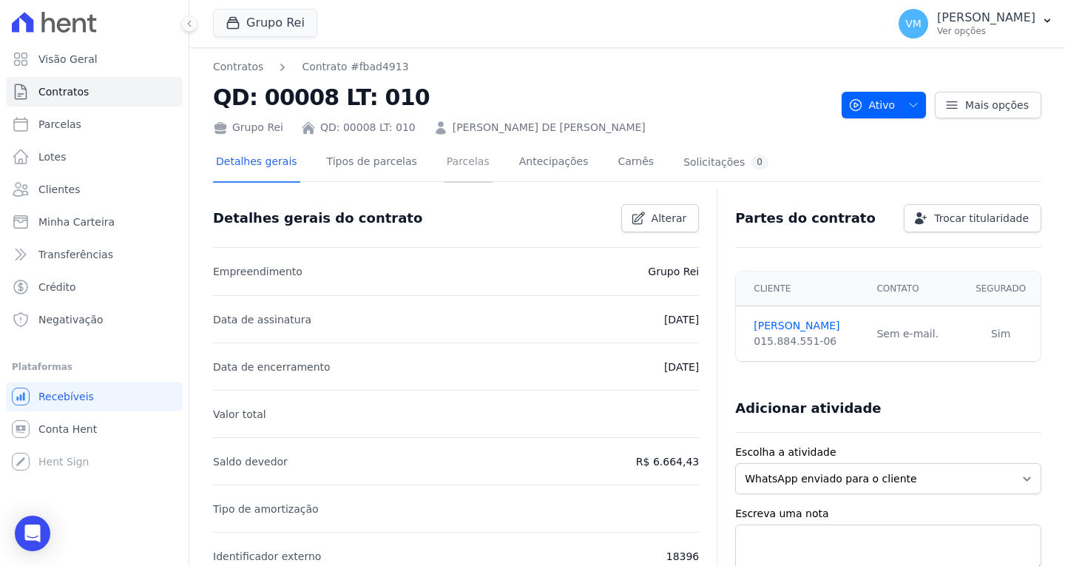
click at [450, 167] on link "Parcelas" at bounding box center [468, 162] width 49 height 39
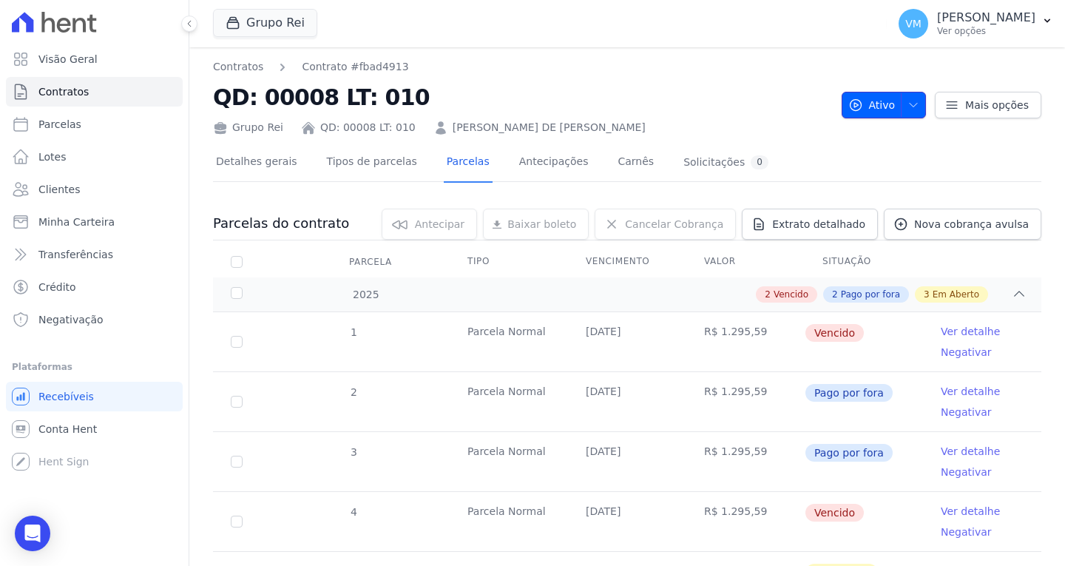
click at [911, 105] on icon "button" at bounding box center [913, 105] width 12 height 12
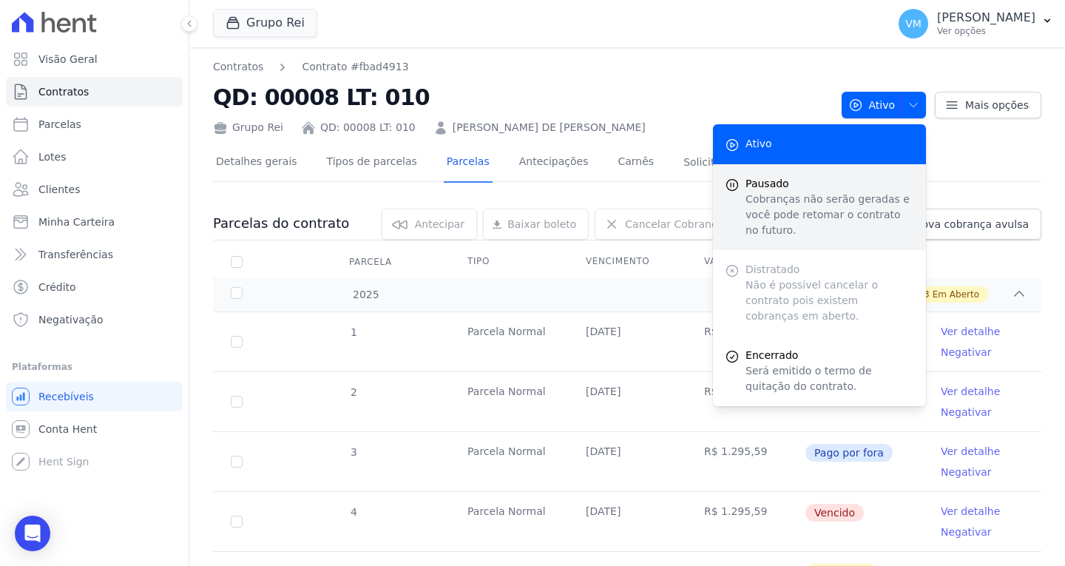
click at [813, 200] on p "Cobranças não serão geradas e você pode retomar o contrato no futuro." at bounding box center [829, 215] width 169 height 47
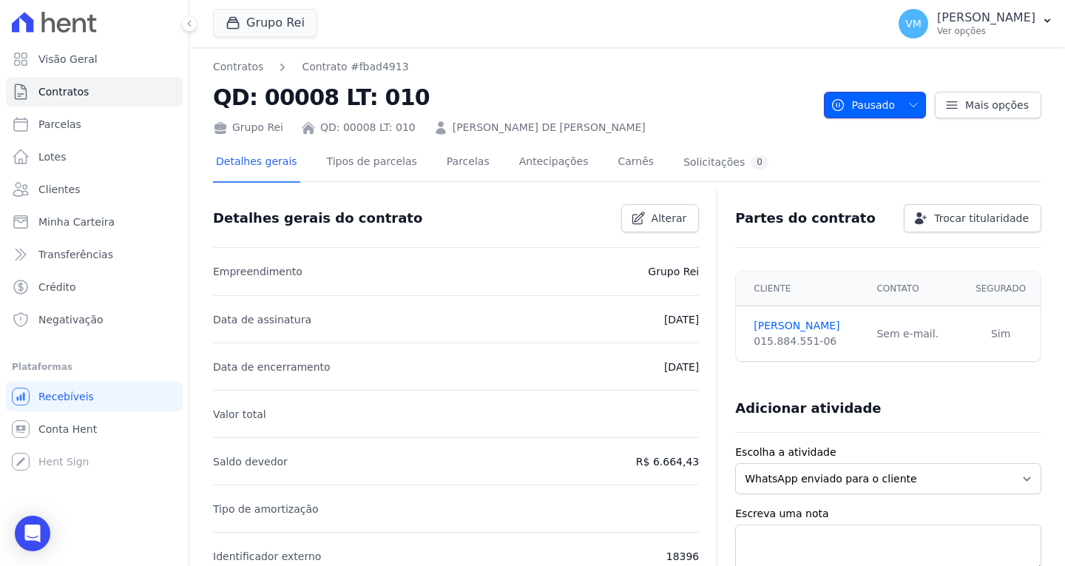
click at [909, 108] on icon "button" at bounding box center [913, 105] width 12 height 12
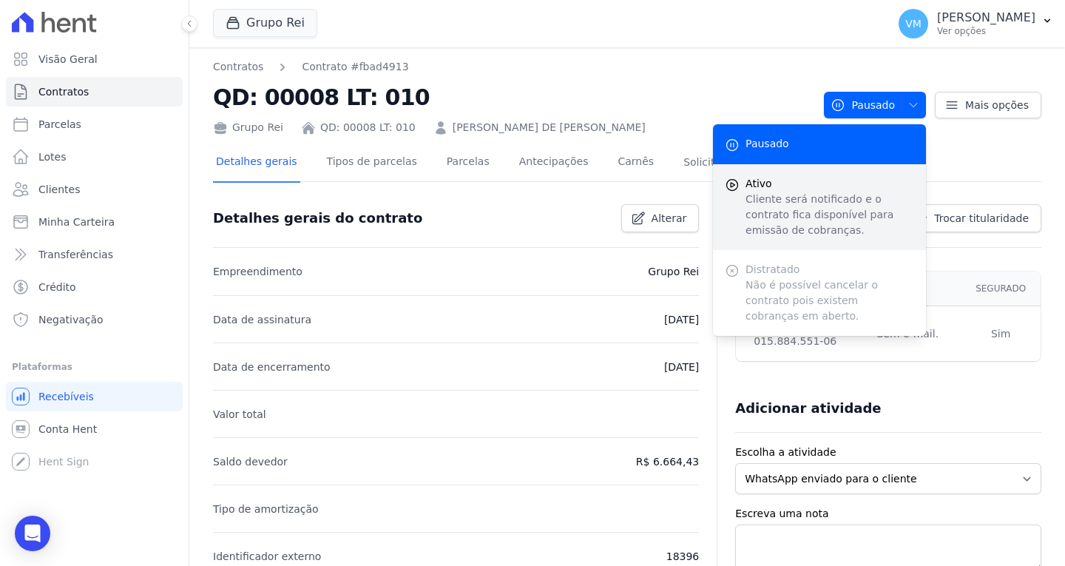
click at [838, 197] on p "Cliente será notificado e o contrato fica disponível para emissão de cobranças." at bounding box center [829, 215] width 169 height 47
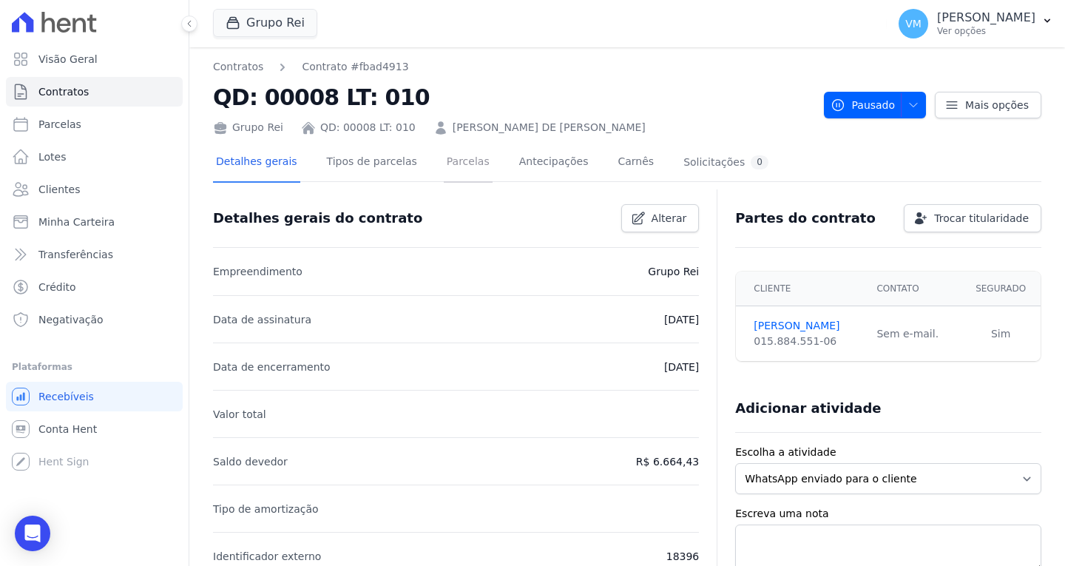
click at [444, 173] on link "Parcelas" at bounding box center [468, 162] width 49 height 39
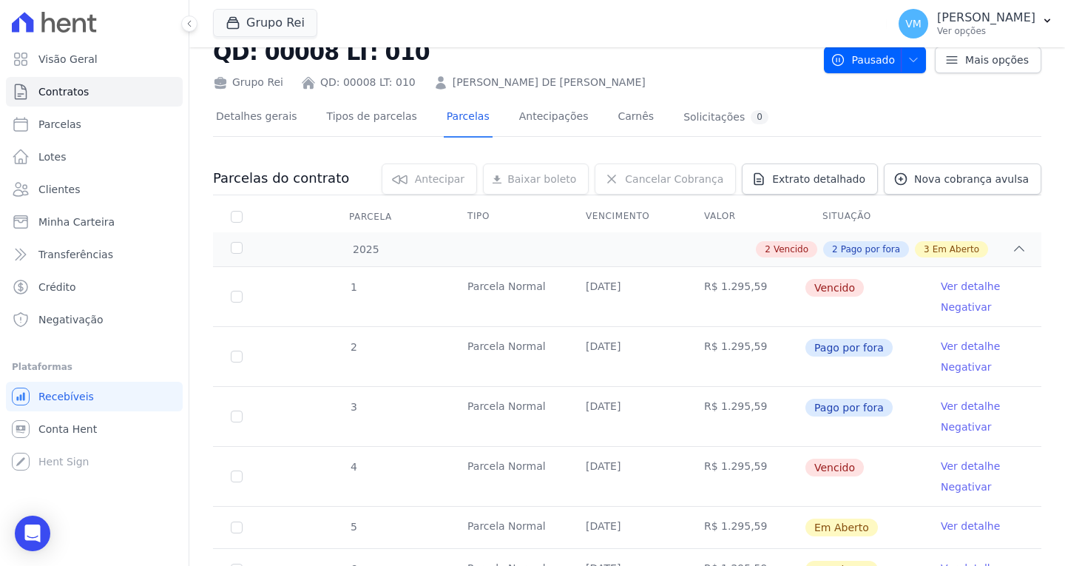
scroll to position [156, 0]
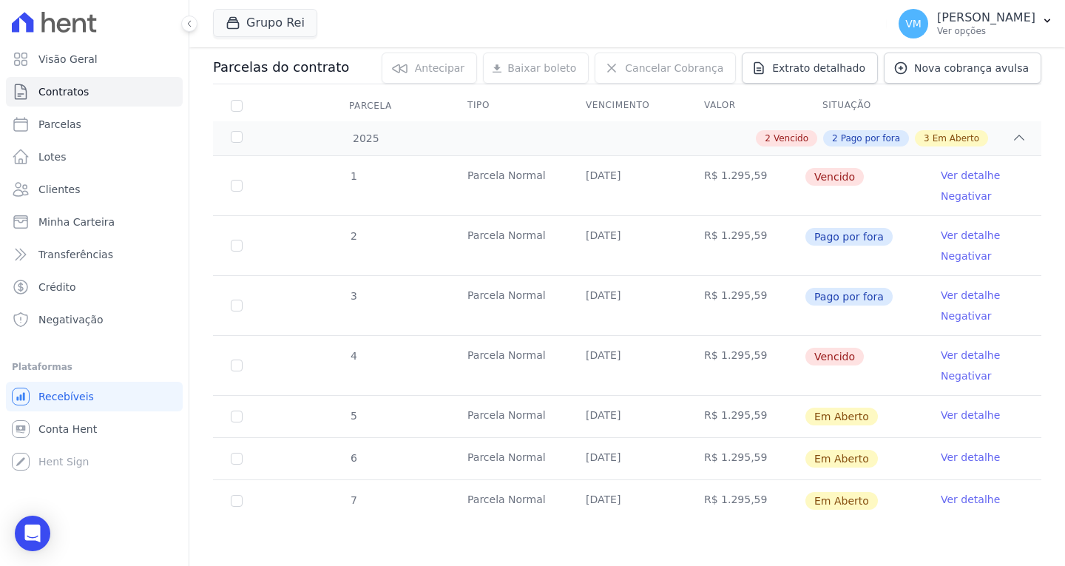
click at [787, 188] on td "R$ 1.295,59" at bounding box center [745, 185] width 118 height 59
click at [239, 187] on input "checkbox" at bounding box center [237, 186] width 12 height 12
checkbox input "true"
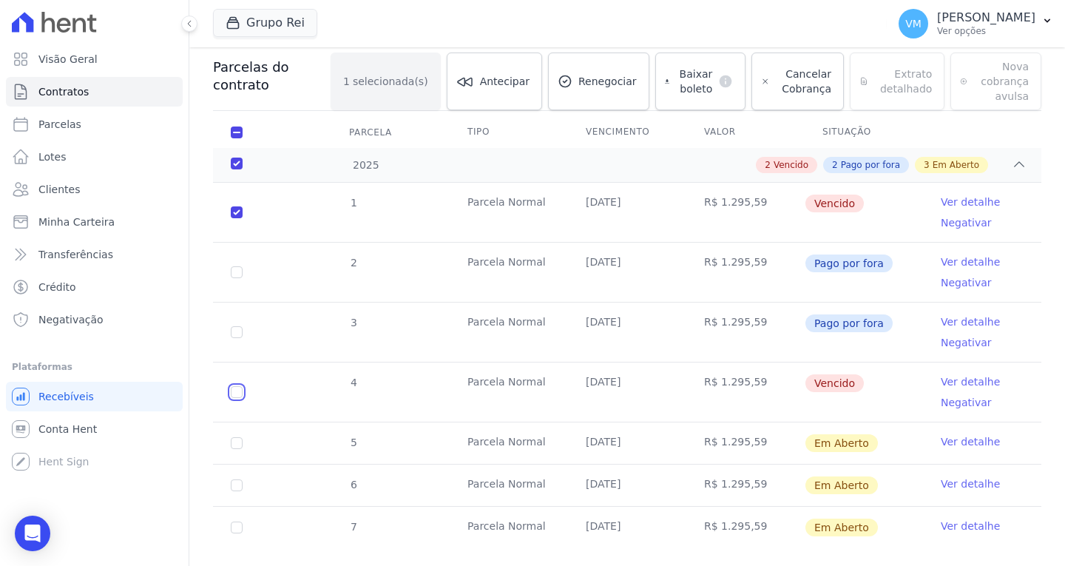
click at [236, 394] on input "checkbox" at bounding box center [237, 392] width 12 height 12
checkbox input "true"
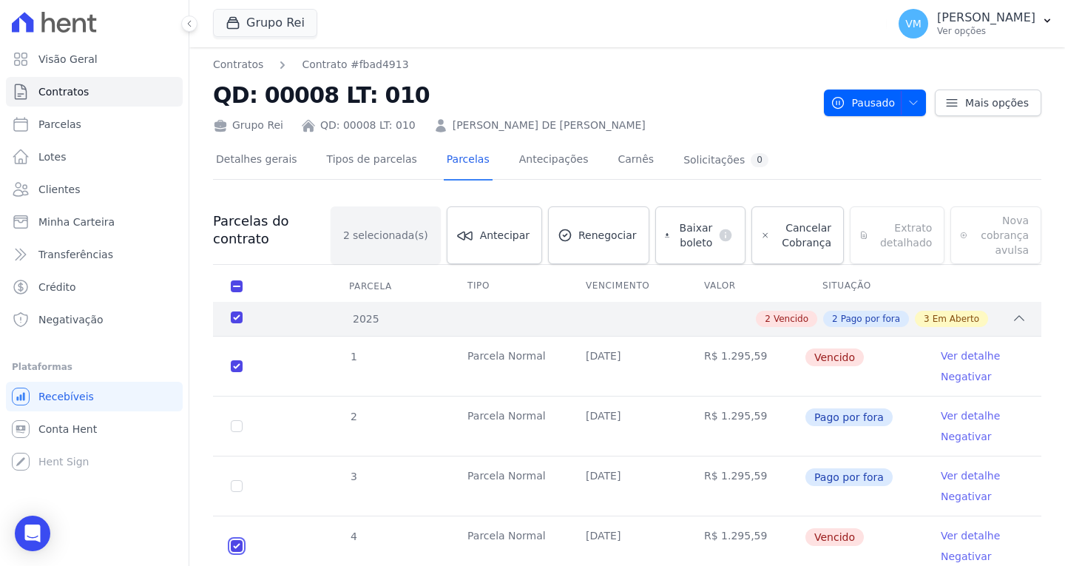
scroll to position [0, 0]
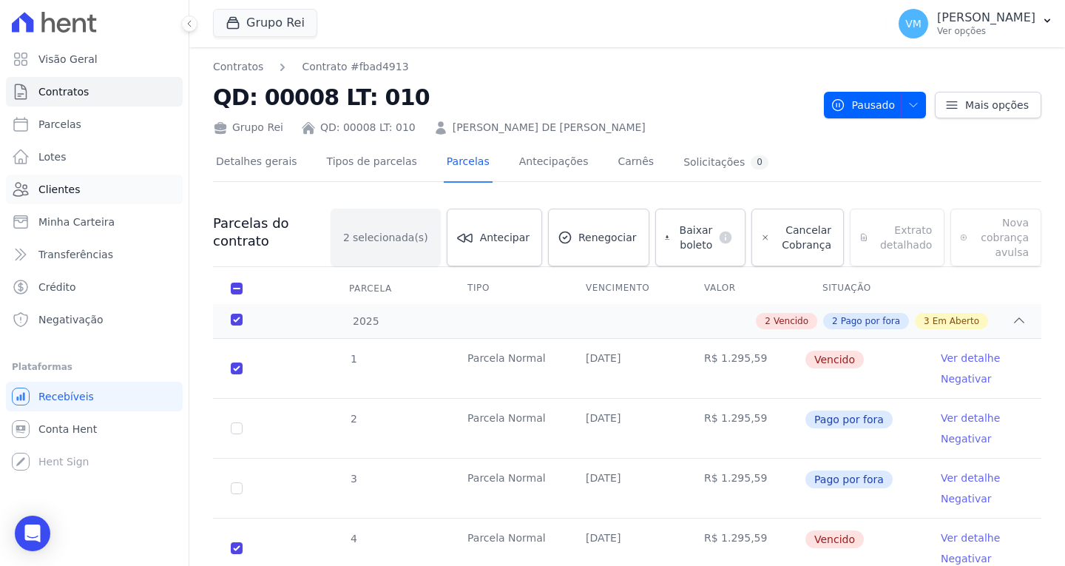
click at [77, 183] on link "Clientes" at bounding box center [94, 190] width 177 height 30
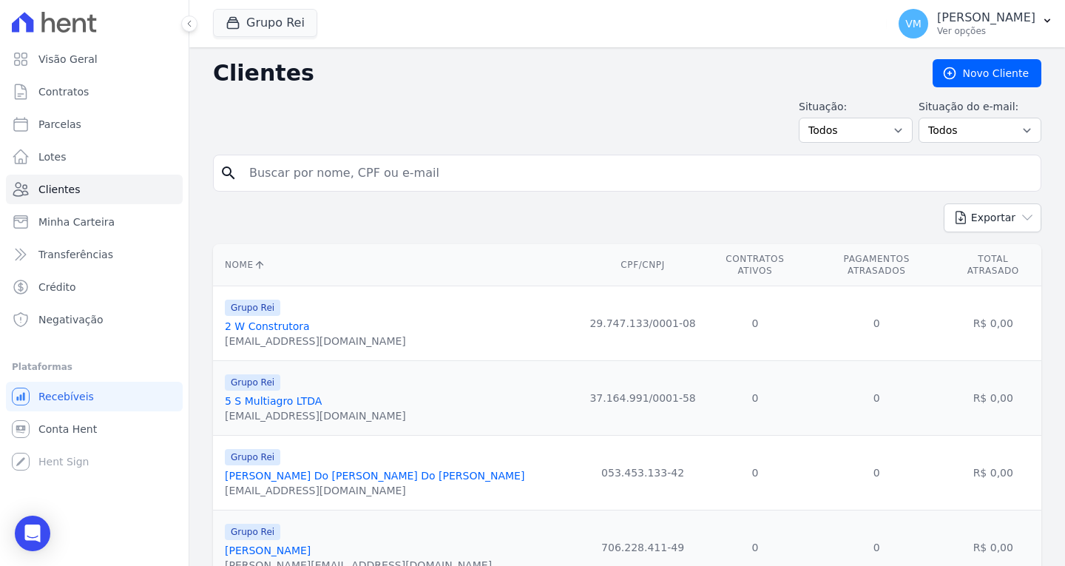
click at [370, 172] on input "search" at bounding box center [637, 173] width 794 height 30
paste input "00365383104"
type input "00365383104"
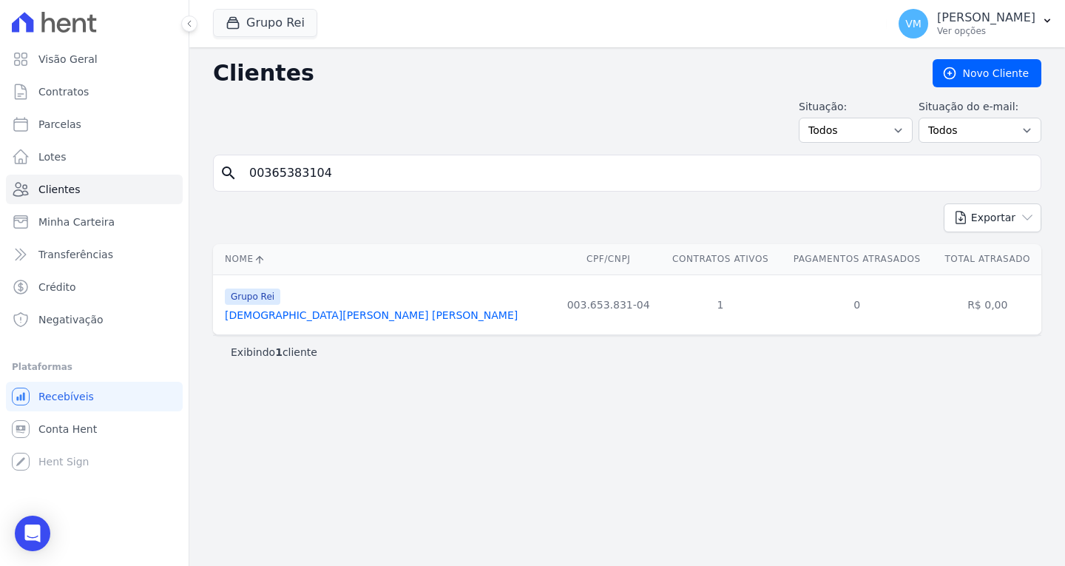
click at [282, 314] on link "[DEMOGRAPHIC_DATA][PERSON_NAME] [PERSON_NAME]" at bounding box center [371, 315] width 293 height 12
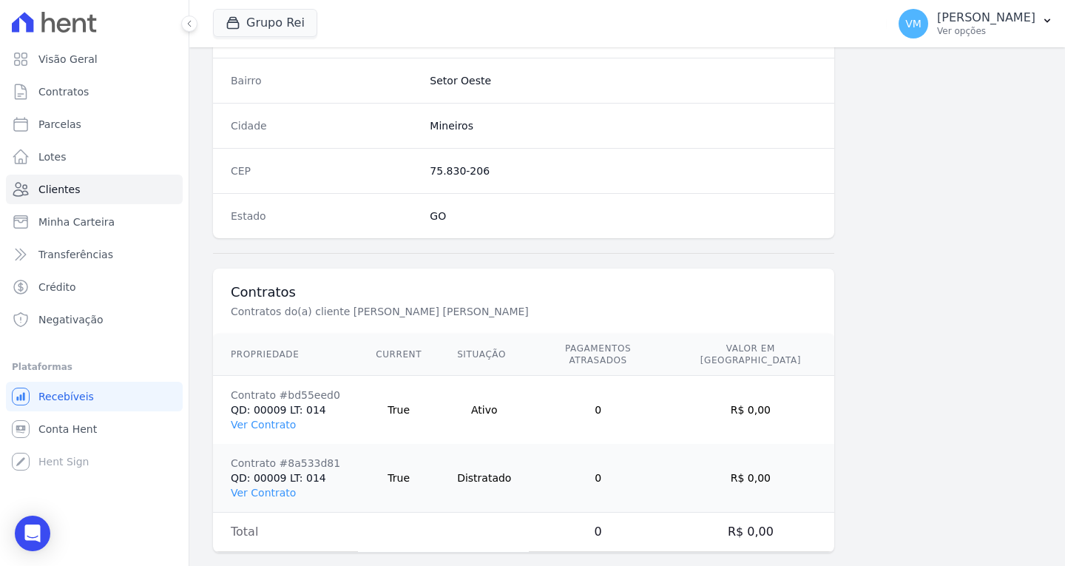
scroll to position [886, 0]
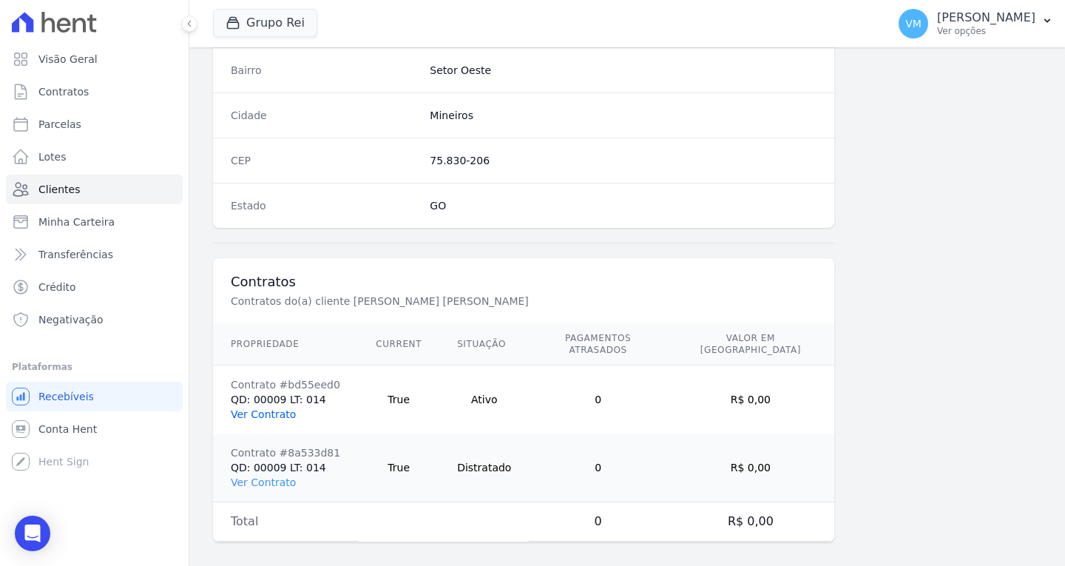
click at [268, 408] on link "Ver Contrato" at bounding box center [263, 414] width 65 height 12
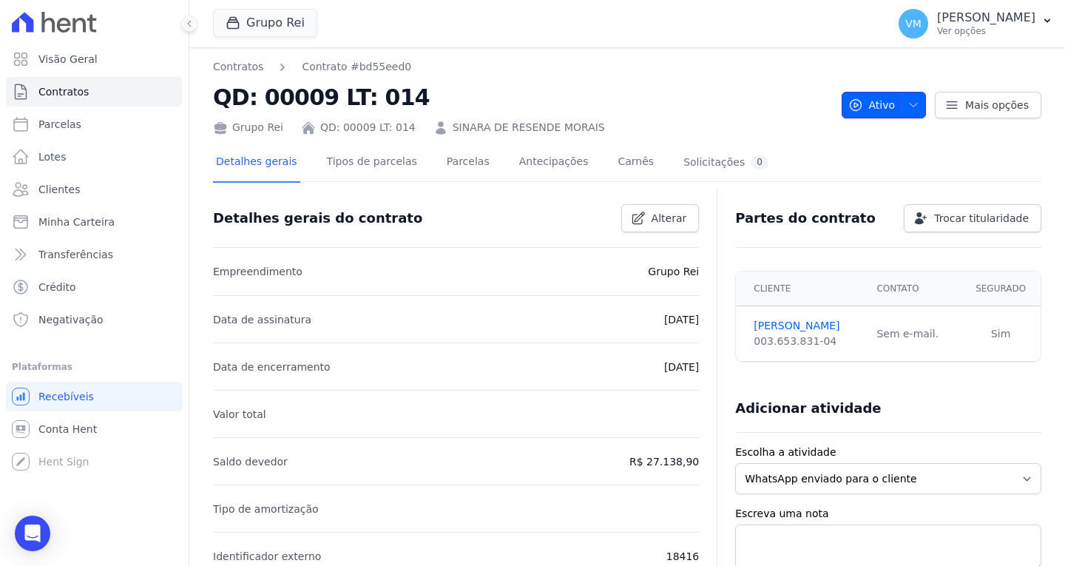
click at [909, 101] on icon "button" at bounding box center [913, 105] width 12 height 12
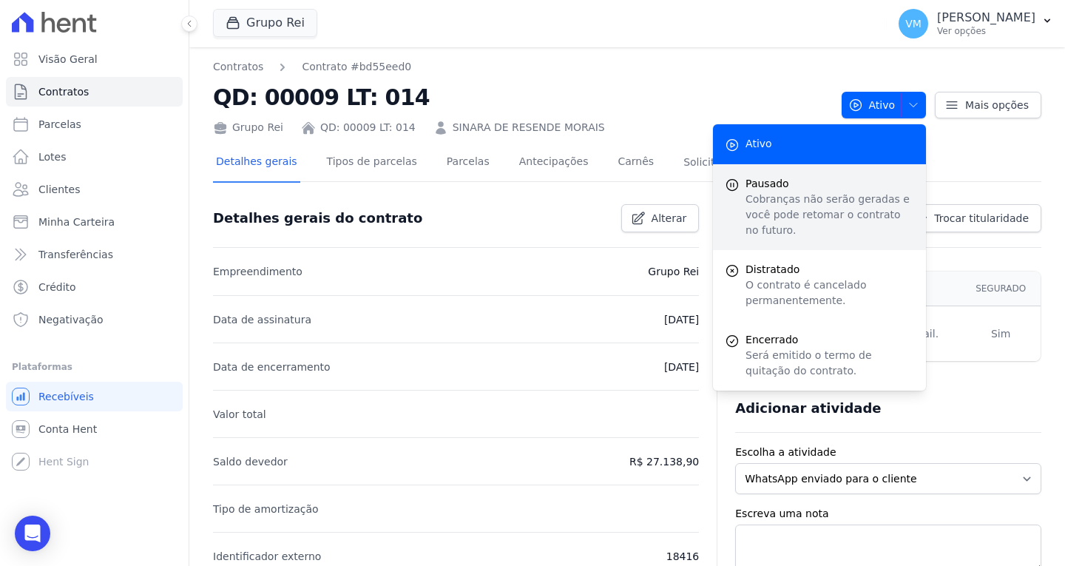
click at [814, 197] on p "Cobranças não serão geradas e você pode retomar o contrato no futuro." at bounding box center [829, 215] width 169 height 47
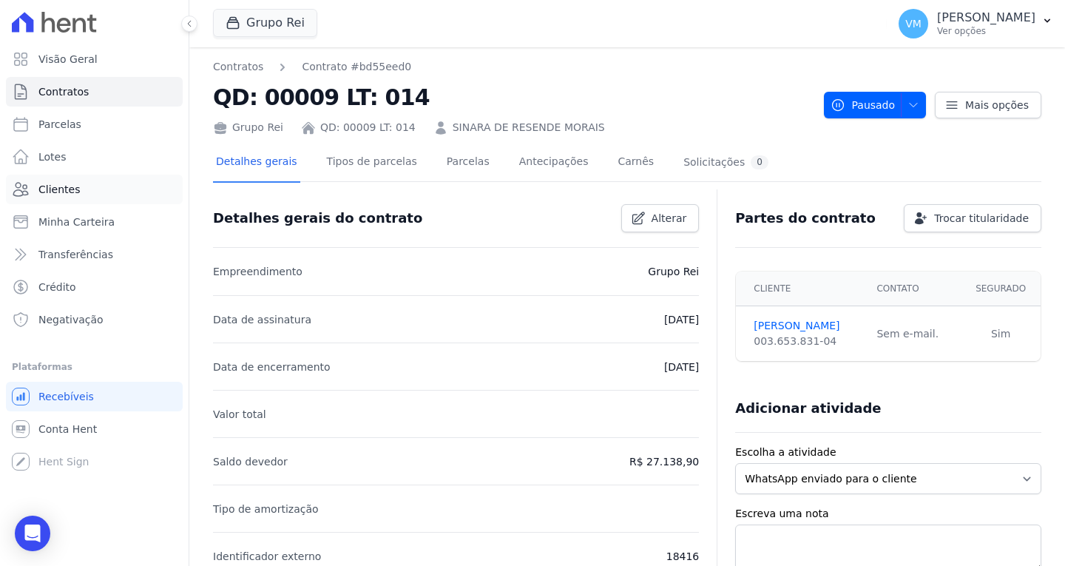
click at [80, 183] on link "Clientes" at bounding box center [94, 190] width 177 height 30
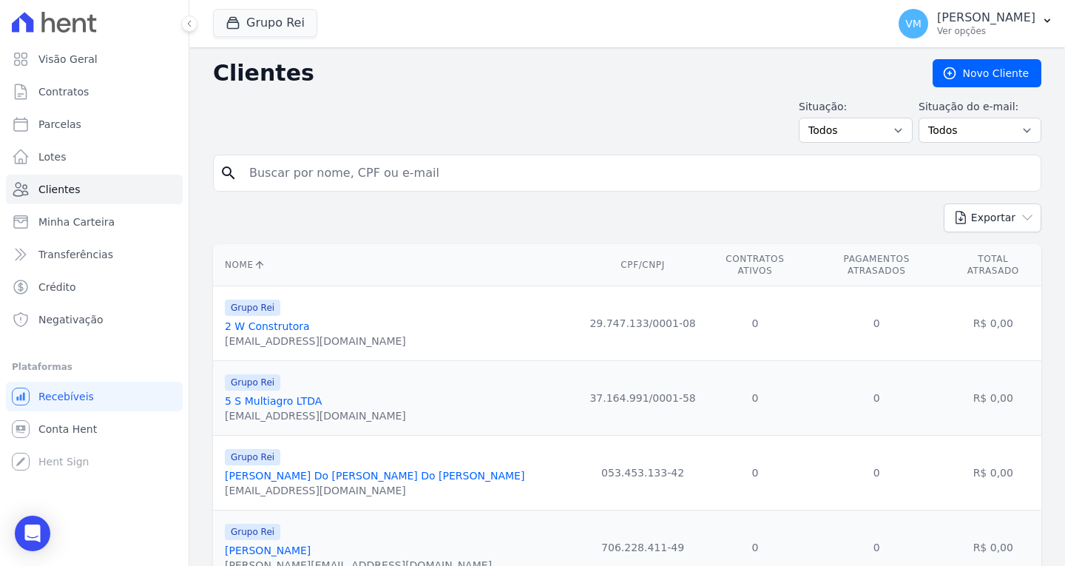
click at [415, 175] on input "search" at bounding box center [637, 173] width 794 height 30
paste input "48595012415"
type input "48595012415"
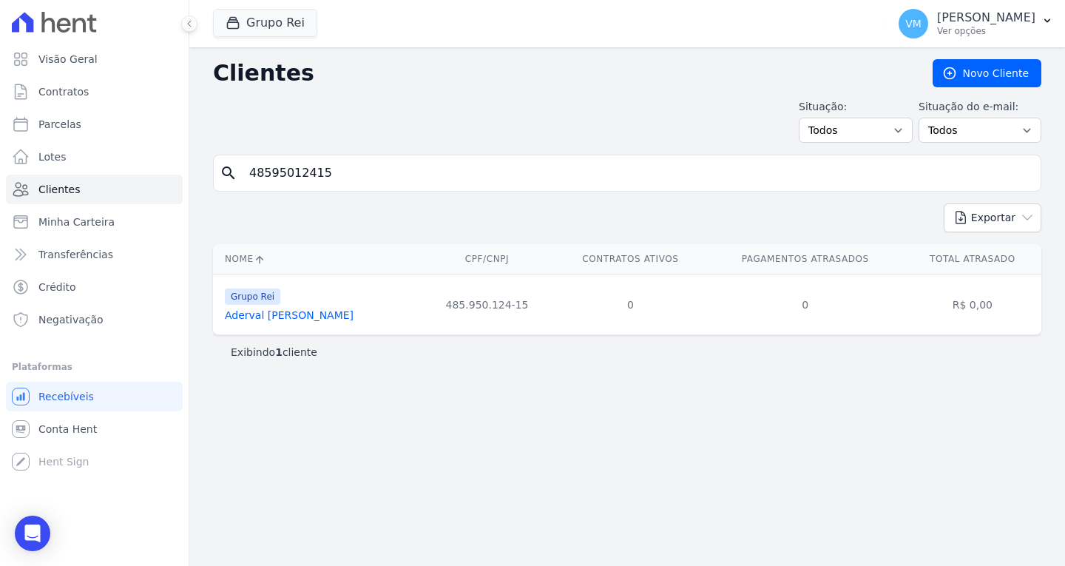
click at [287, 312] on link "Aderval [PERSON_NAME]" at bounding box center [289, 315] width 129 height 12
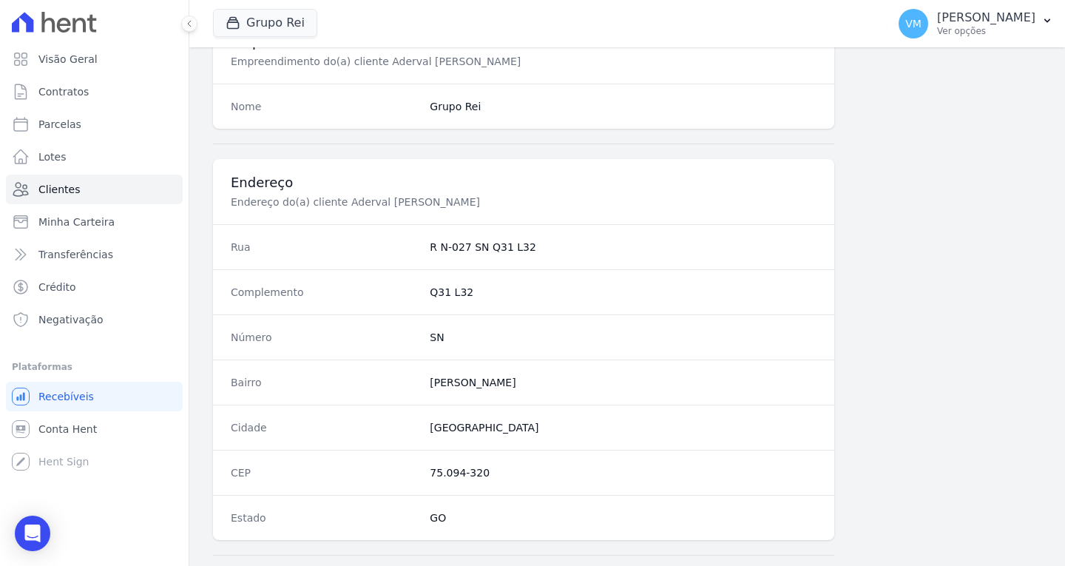
scroll to position [813, 0]
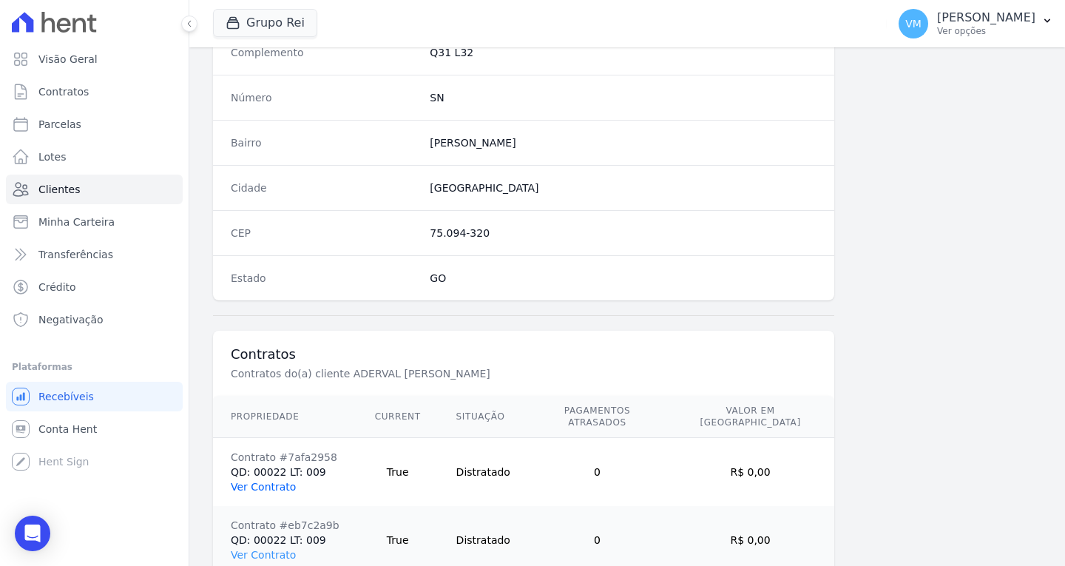
click at [283, 481] on link "Ver Contrato" at bounding box center [263, 487] width 65 height 12
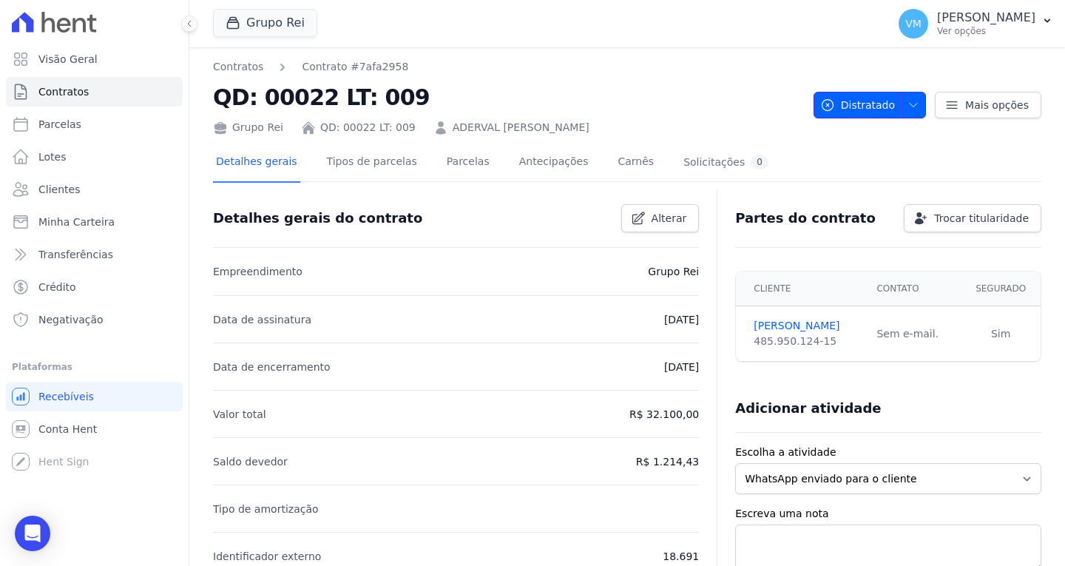
click at [911, 109] on icon "button" at bounding box center [913, 105] width 12 height 12
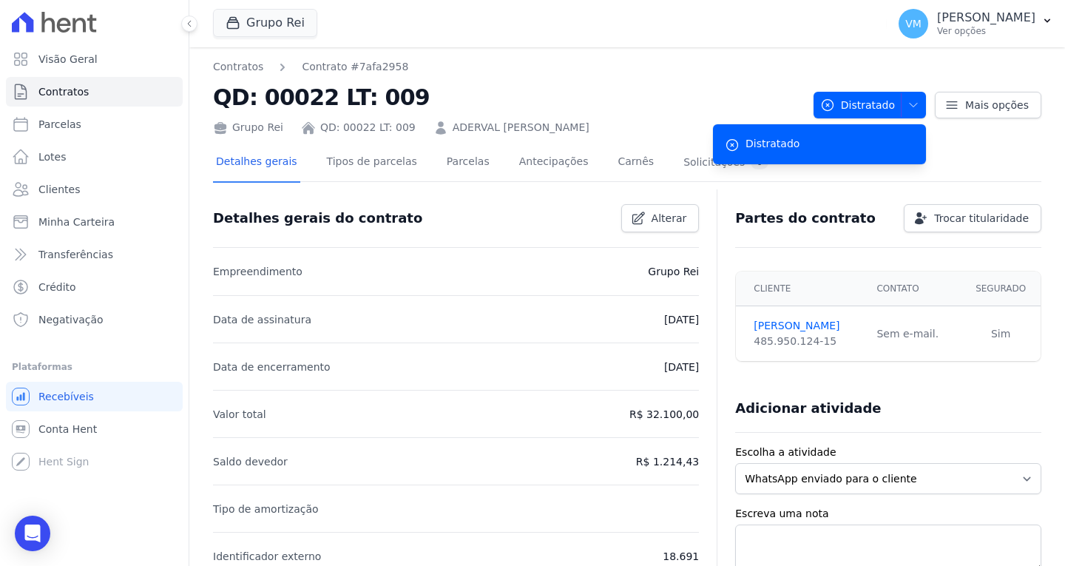
click at [643, 49] on div "Contratos Contrato #7afa2958 QD: 00022 LT: 009 Grupo Rei QD: 00022 LT: 009 ADER…" at bounding box center [627, 537] width 876 height 981
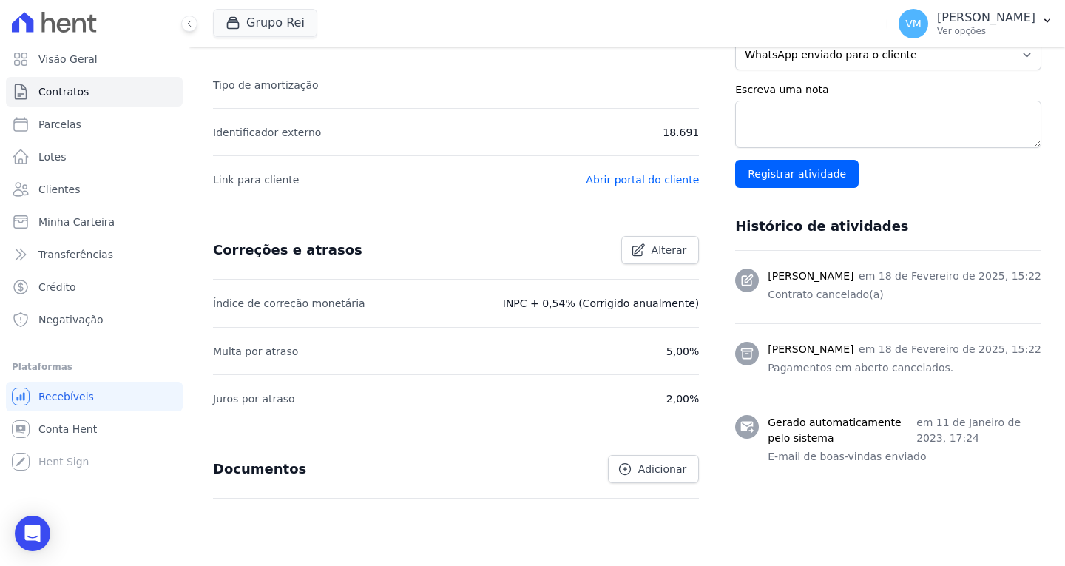
scroll to position [444, 0]
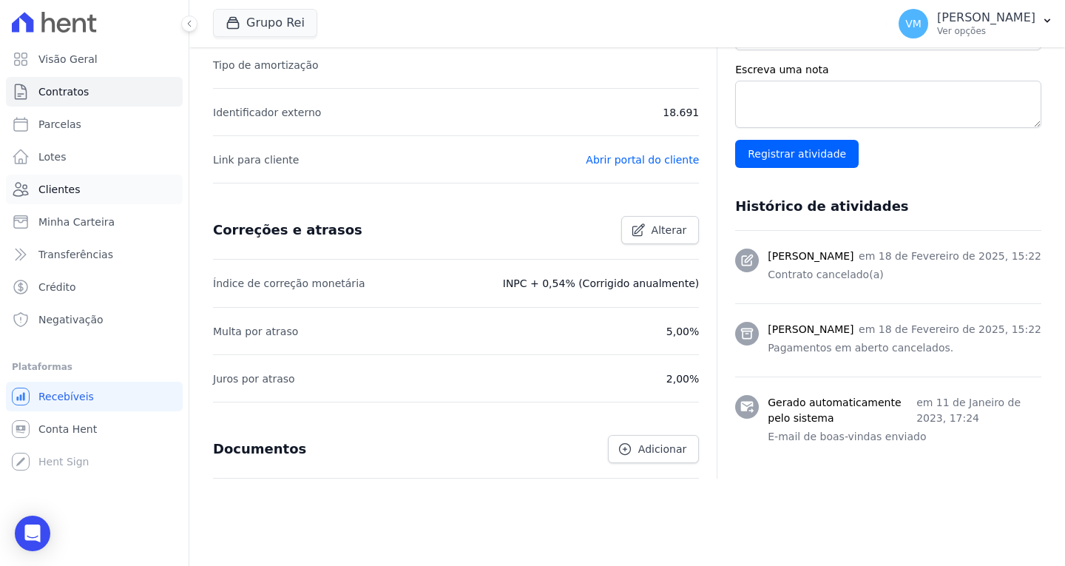
click at [62, 190] on span "Clientes" at bounding box center [58, 189] width 41 height 15
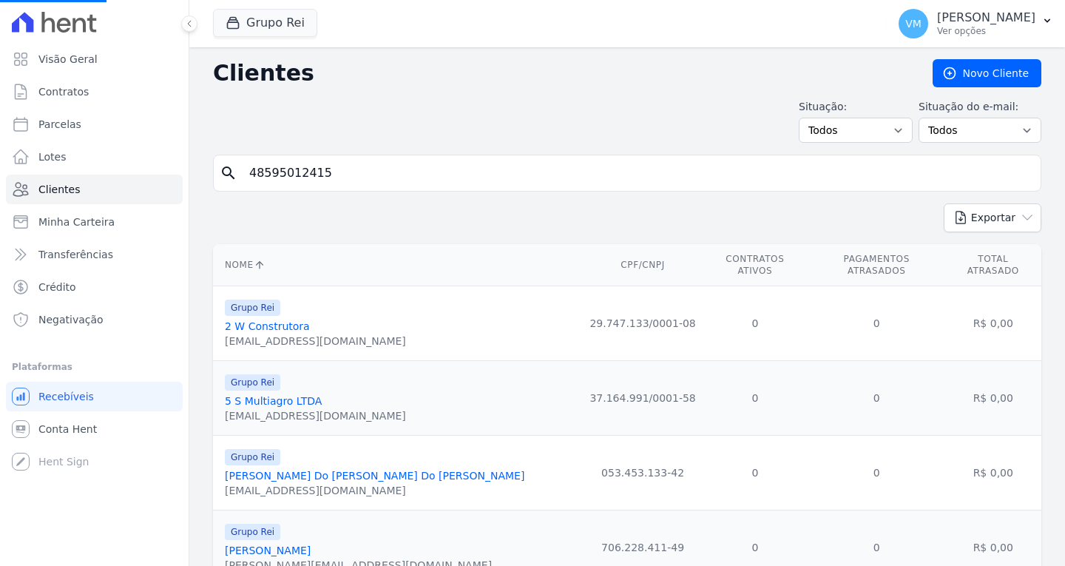
click at [324, 163] on input "48595012415" at bounding box center [637, 173] width 794 height 30
click at [393, 172] on input "search" at bounding box center [637, 173] width 794 height 30
paste input "48595012415"
type input "48595012415"
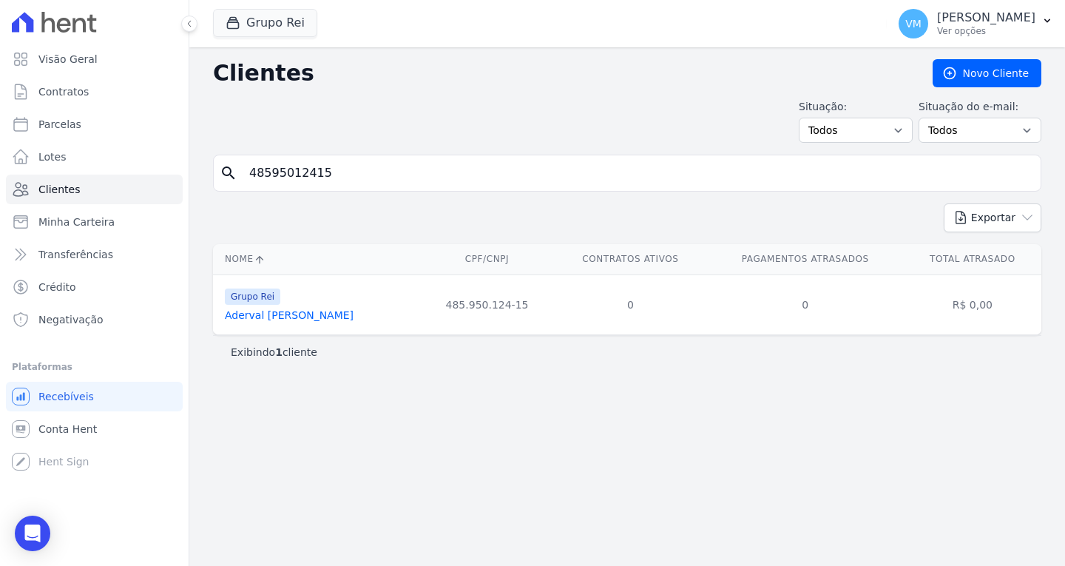
click at [283, 320] on link "Aderval [PERSON_NAME]" at bounding box center [289, 315] width 129 height 12
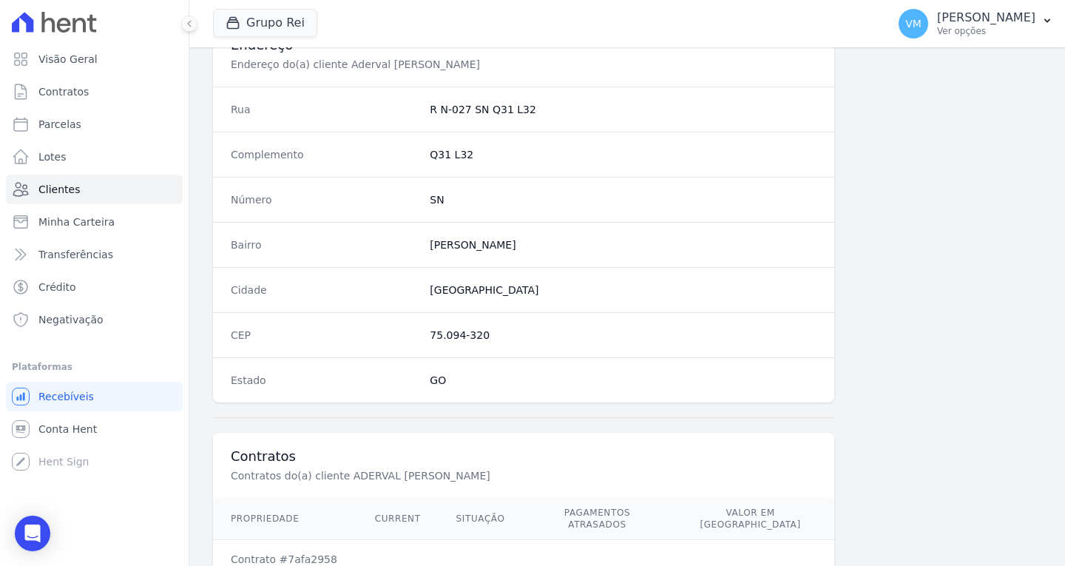
scroll to position [664, 0]
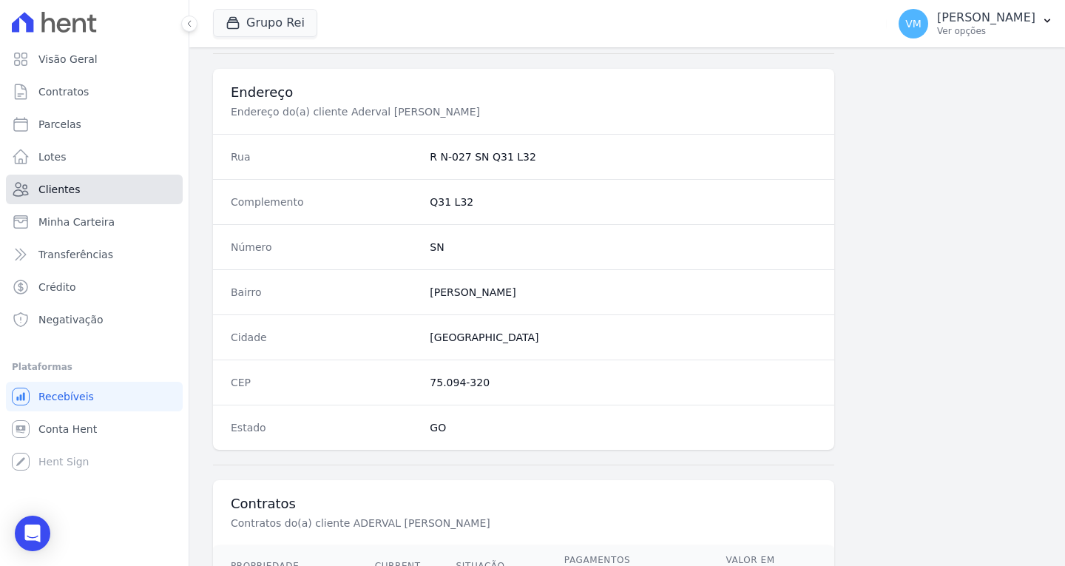
click at [82, 191] on link "Clientes" at bounding box center [94, 190] width 177 height 30
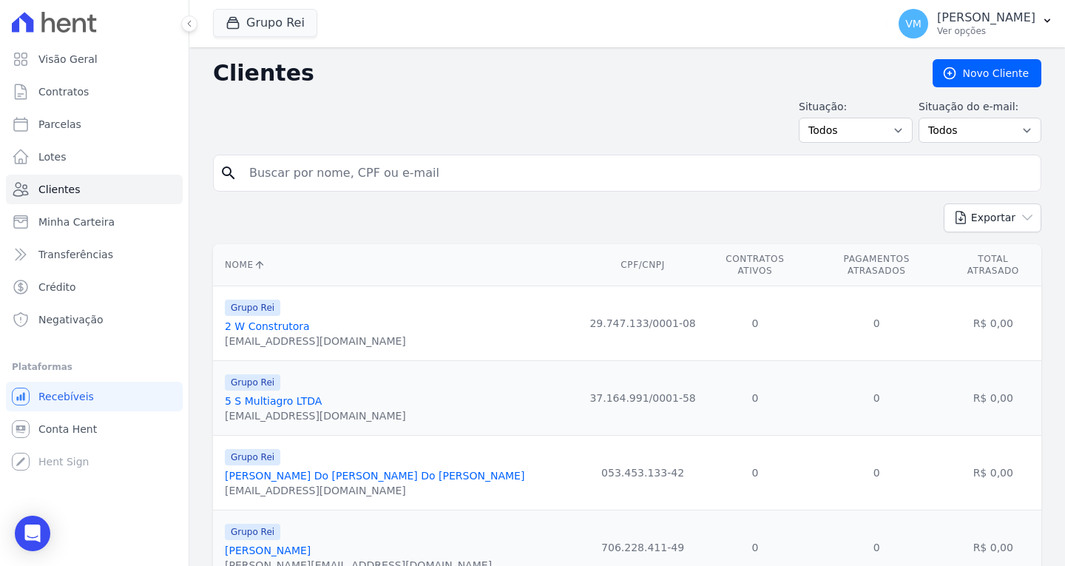
click at [478, 177] on input "search" at bounding box center [637, 173] width 794 height 30
paste input "95815244872"
type input "95815244872"
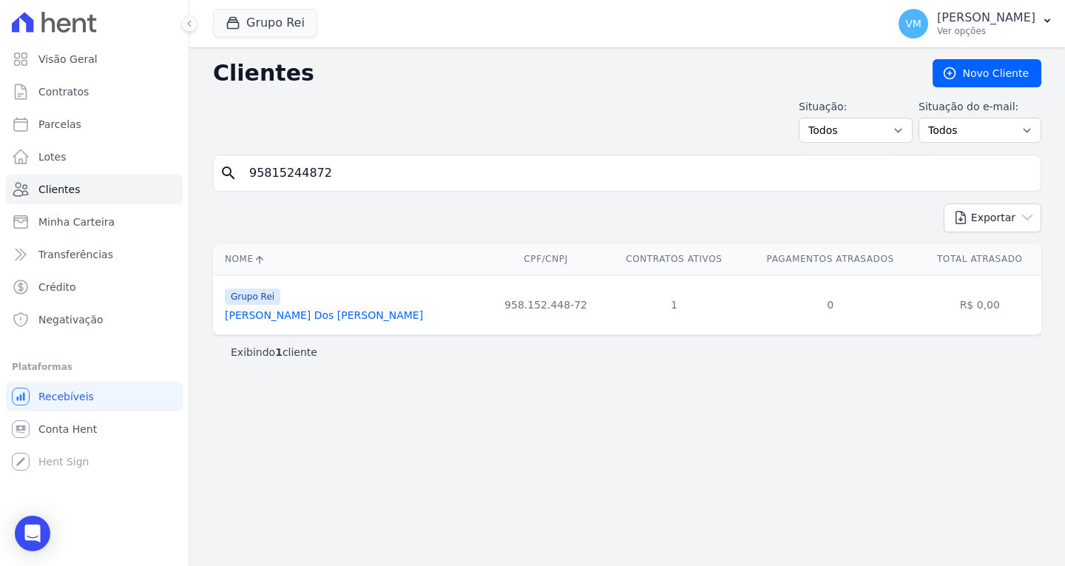
click at [300, 313] on link "[PERSON_NAME] Dos [PERSON_NAME]" at bounding box center [324, 315] width 198 height 12
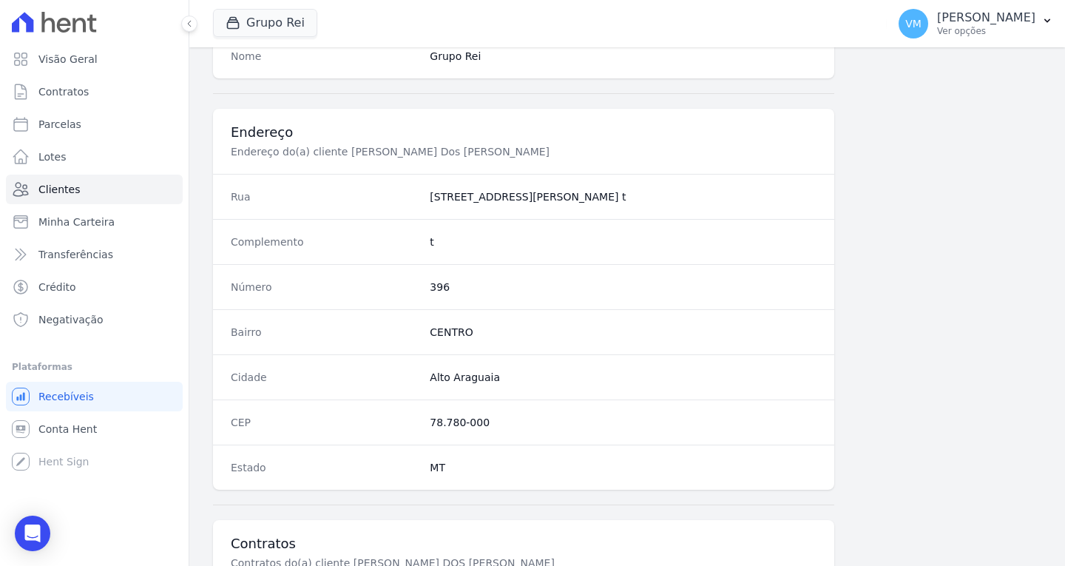
scroll to position [886, 0]
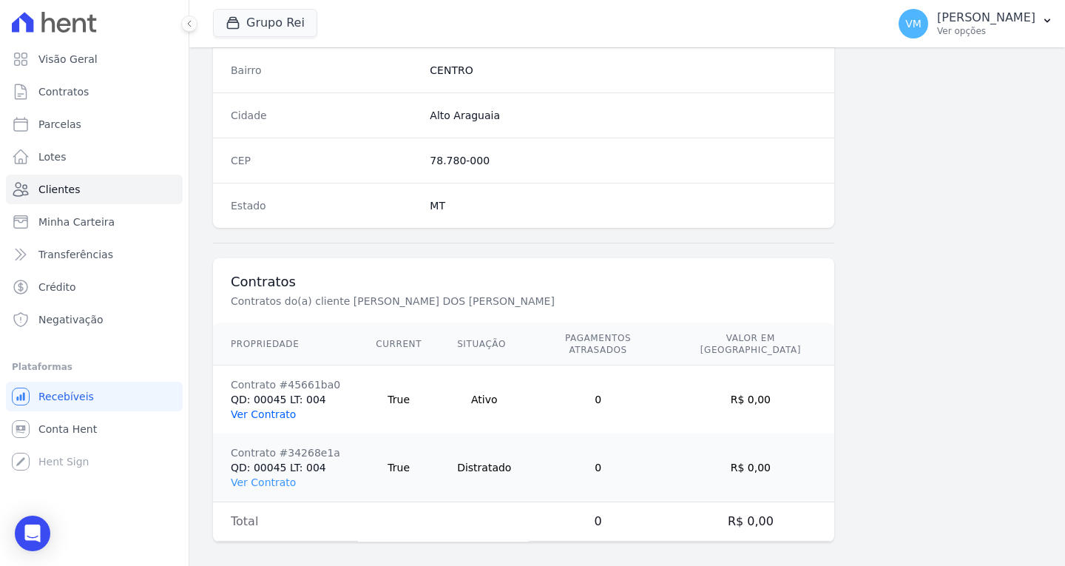
click at [273, 408] on link "Ver Contrato" at bounding box center [263, 414] width 65 height 12
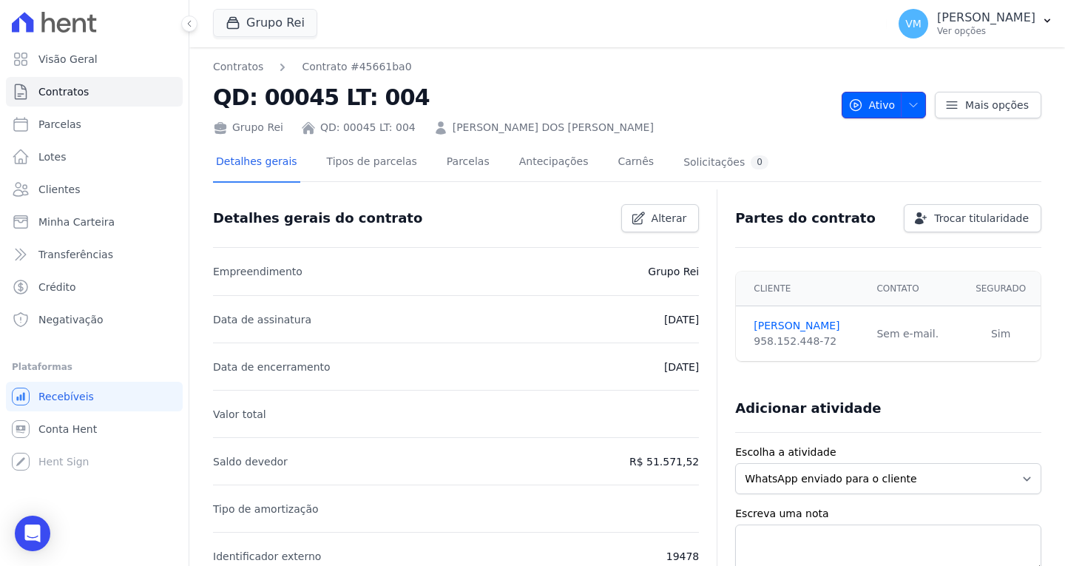
click at [907, 109] on icon "button" at bounding box center [913, 105] width 12 height 12
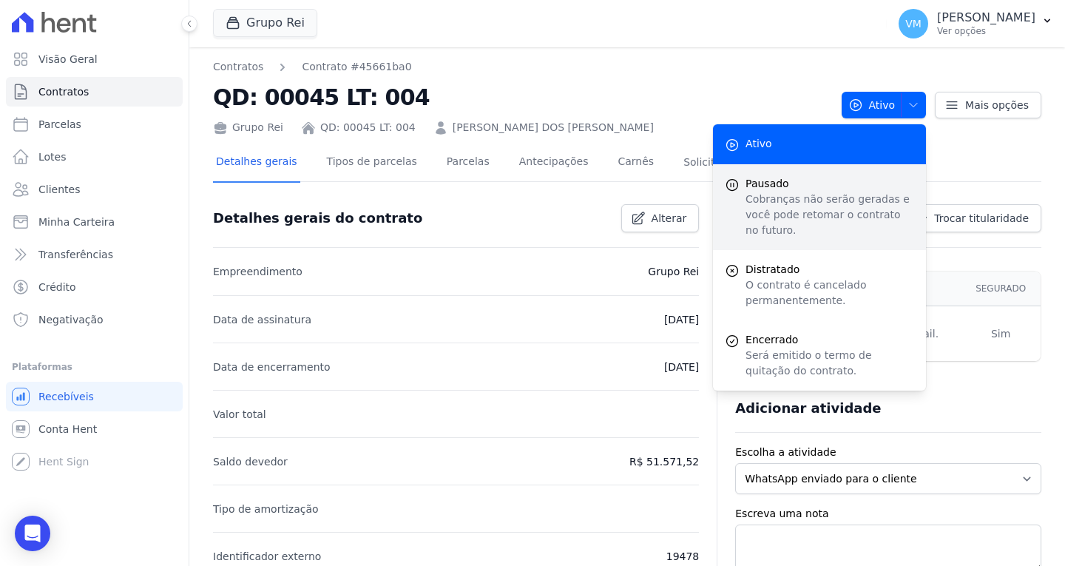
click at [815, 195] on p "Cobranças não serão geradas e você pode retomar o contrato no futuro." at bounding box center [829, 215] width 169 height 47
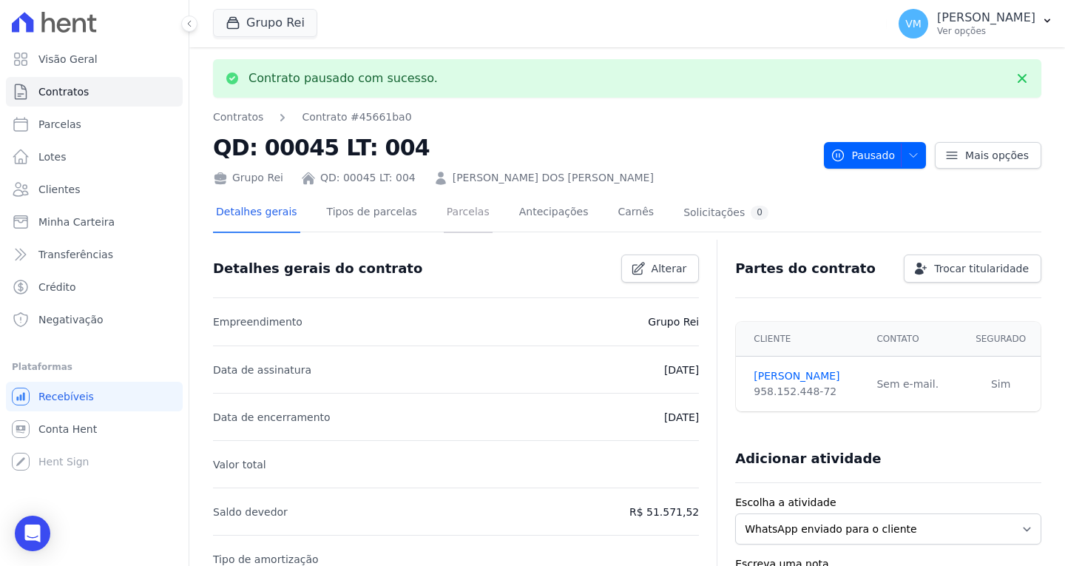
click at [448, 217] on link "Parcelas" at bounding box center [468, 213] width 49 height 39
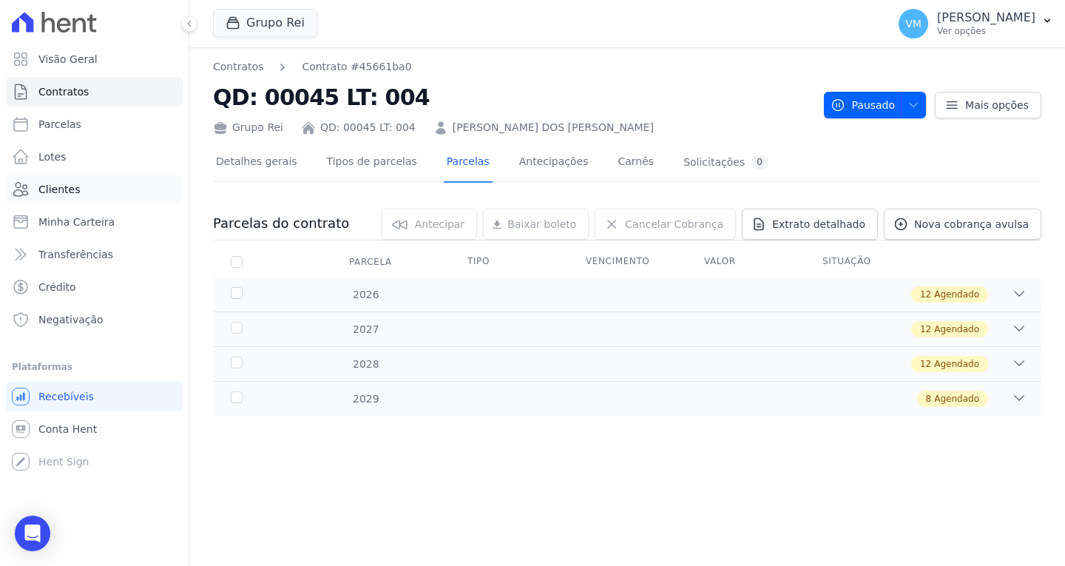
drag, startPoint x: 115, startPoint y: 189, endPoint x: 141, endPoint y: 201, distance: 28.5
click at [115, 189] on link "Clientes" at bounding box center [94, 190] width 177 height 30
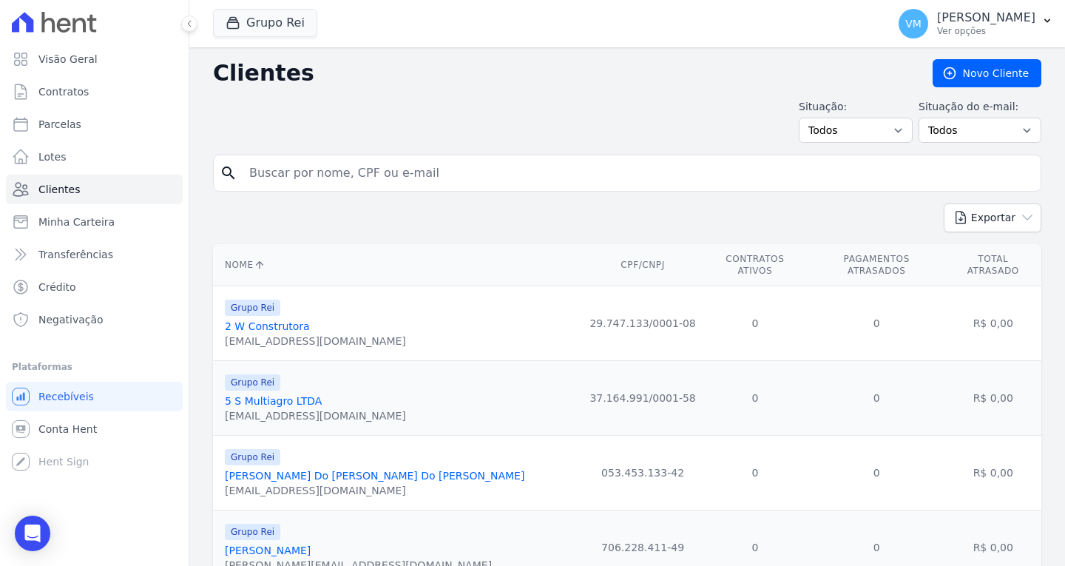
click at [424, 178] on input "search" at bounding box center [637, 173] width 794 height 30
paste input "62996282604"
type input "62996282604"
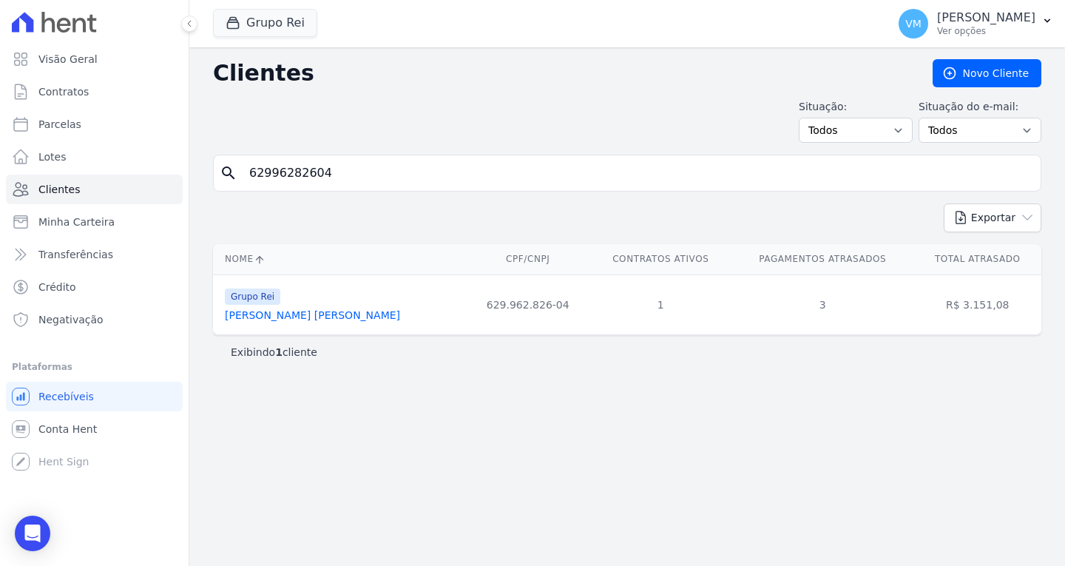
click at [297, 319] on link "[PERSON_NAME] [PERSON_NAME]" at bounding box center [312, 315] width 175 height 12
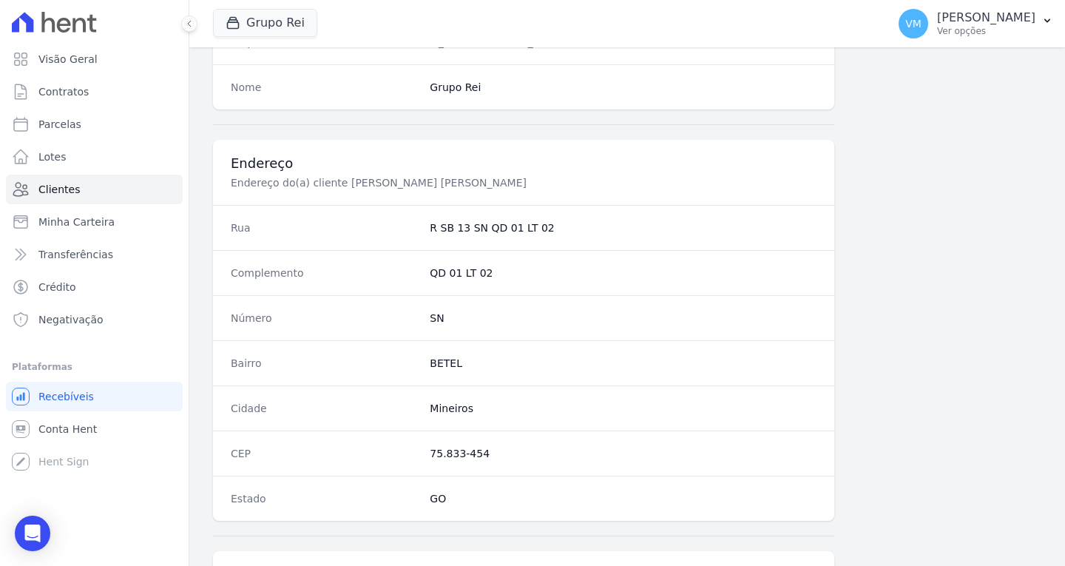
scroll to position [818, 0]
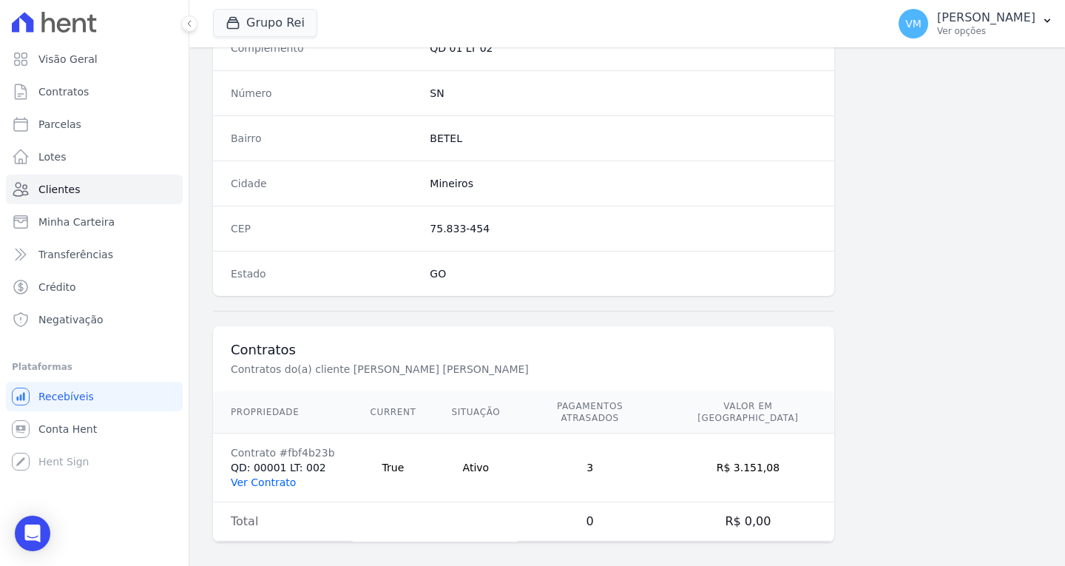
click at [255, 476] on link "Ver Contrato" at bounding box center [263, 482] width 65 height 12
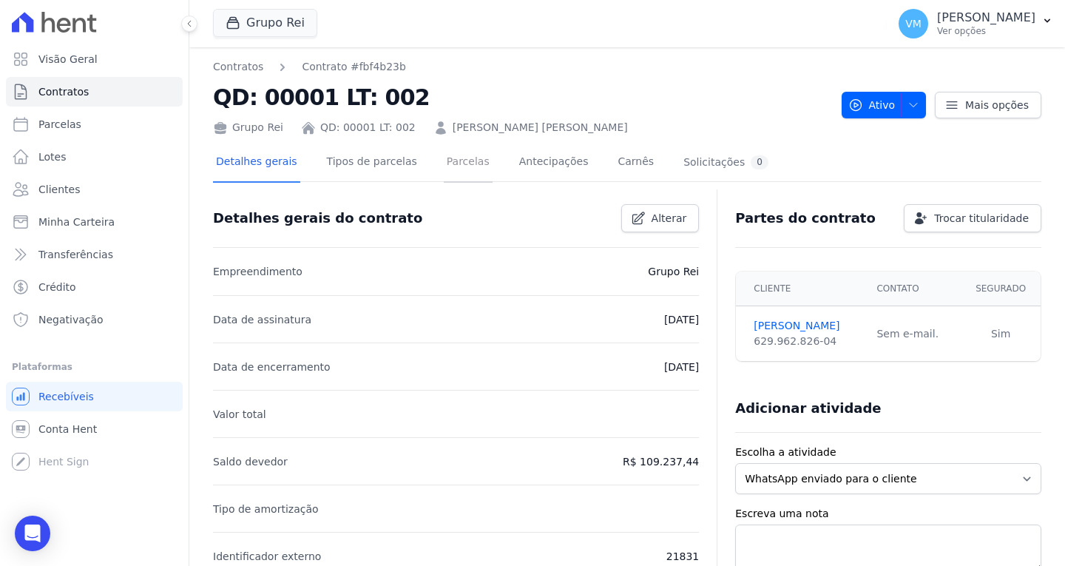
drag, startPoint x: 458, startPoint y: 165, endPoint x: 475, endPoint y: 189, distance: 29.3
click at [458, 165] on link "Parcelas" at bounding box center [468, 162] width 49 height 39
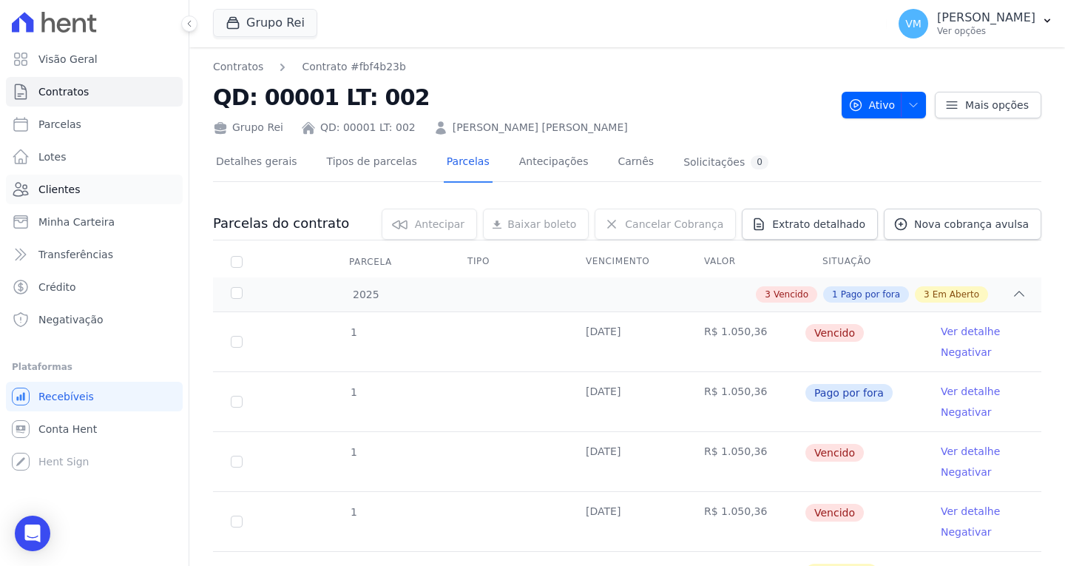
click at [78, 196] on link "Clientes" at bounding box center [94, 190] width 177 height 30
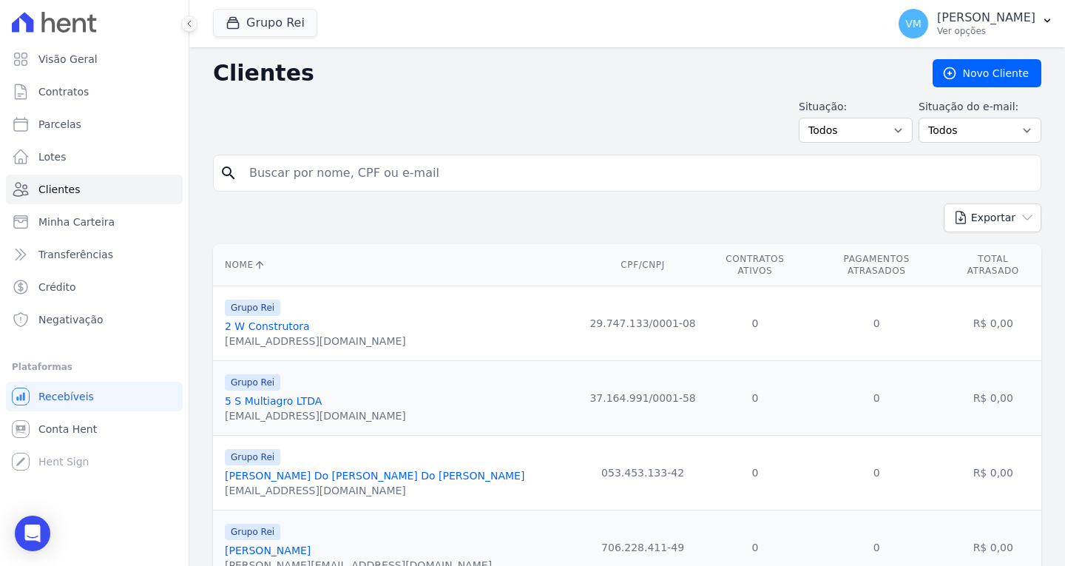
drag, startPoint x: 367, startPoint y: 170, endPoint x: 359, endPoint y: 175, distance: 9.3
click at [367, 170] on input "search" at bounding box center [637, 173] width 794 height 30
paste input "49501887987"
type input "49501887987"
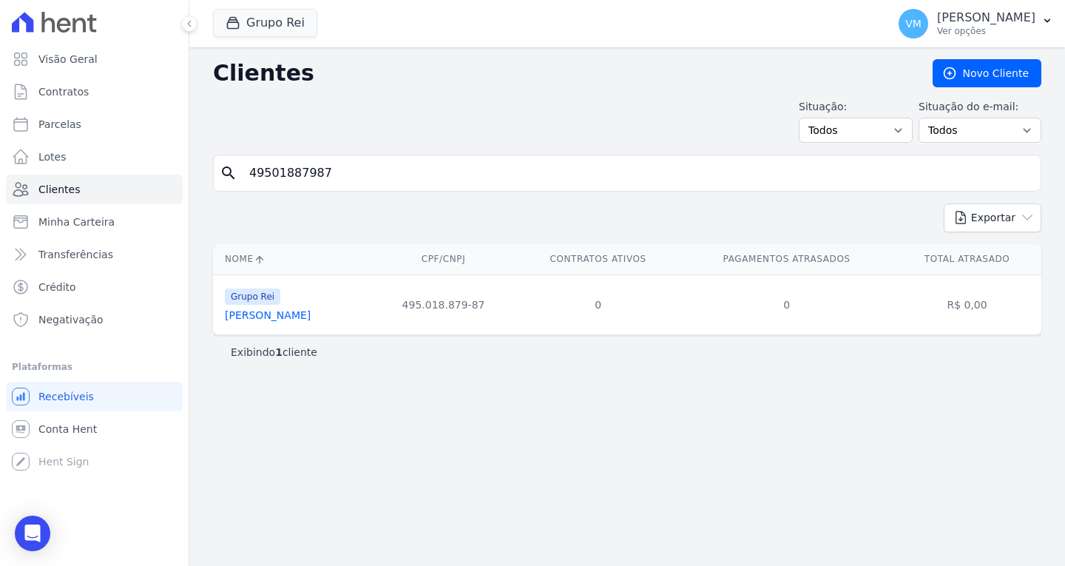
drag, startPoint x: 263, startPoint y: 317, endPoint x: 291, endPoint y: 343, distance: 39.2
click at [263, 316] on link "[PERSON_NAME]" at bounding box center [268, 315] width 86 height 12
